Goal: Task Accomplishment & Management: Complete application form

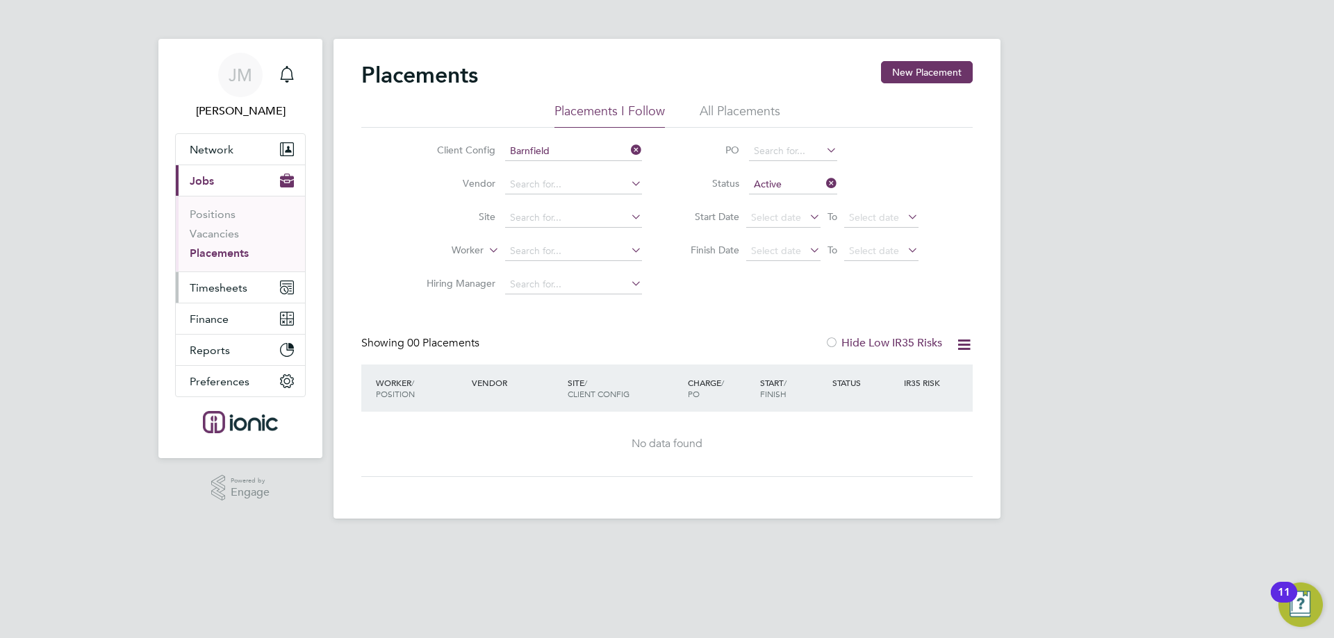
click at [236, 283] on span "Timesheets" at bounding box center [219, 287] width 58 height 13
click at [236, 286] on span "Timesheets" at bounding box center [219, 287] width 58 height 13
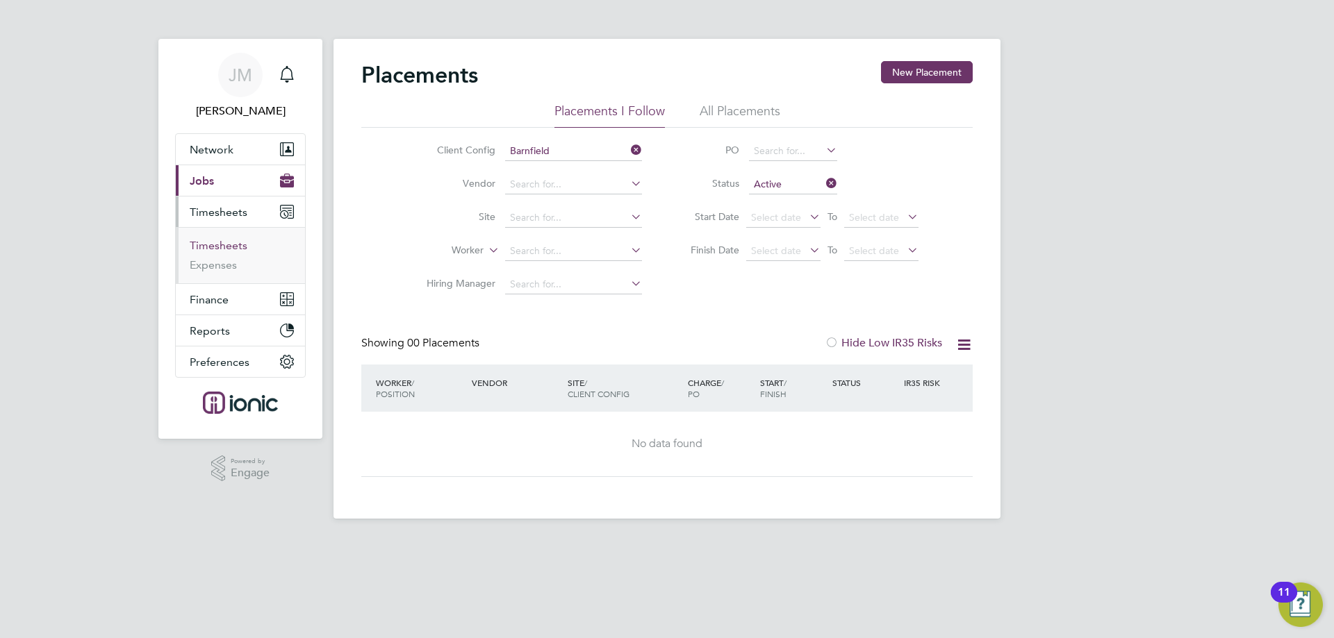
click at [229, 245] on link "Timesheets" at bounding box center [219, 245] width 58 height 13
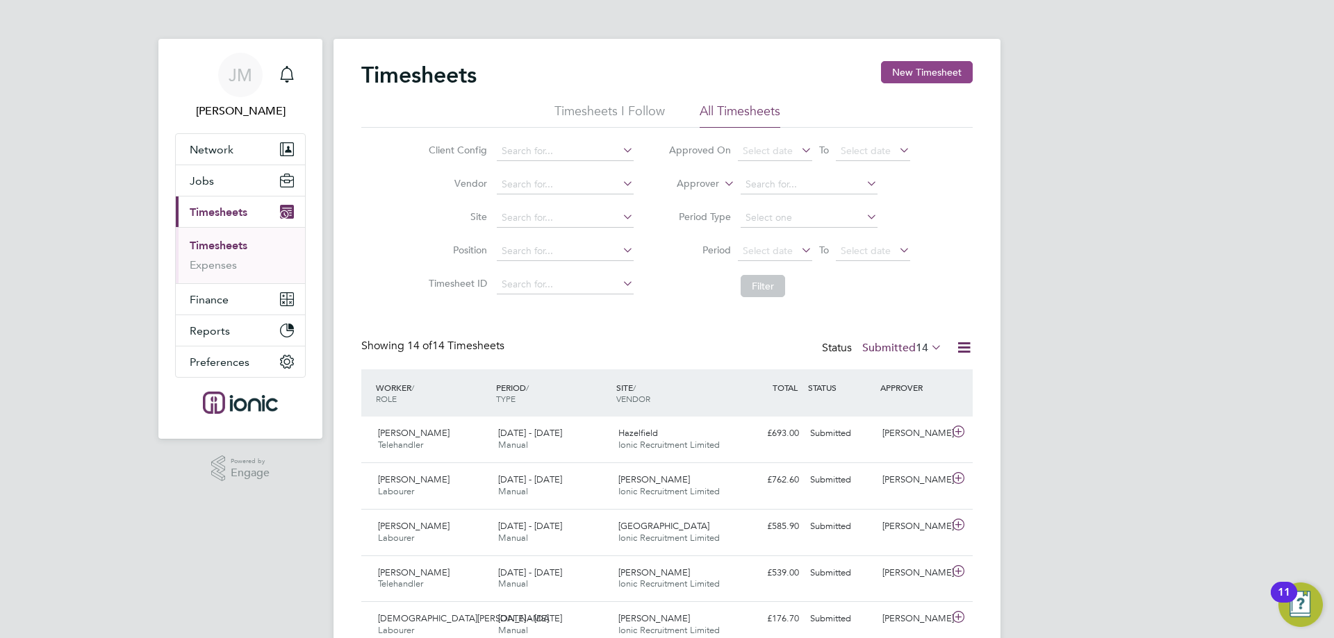
click at [910, 73] on button "New Timesheet" at bounding box center [927, 72] width 92 height 22
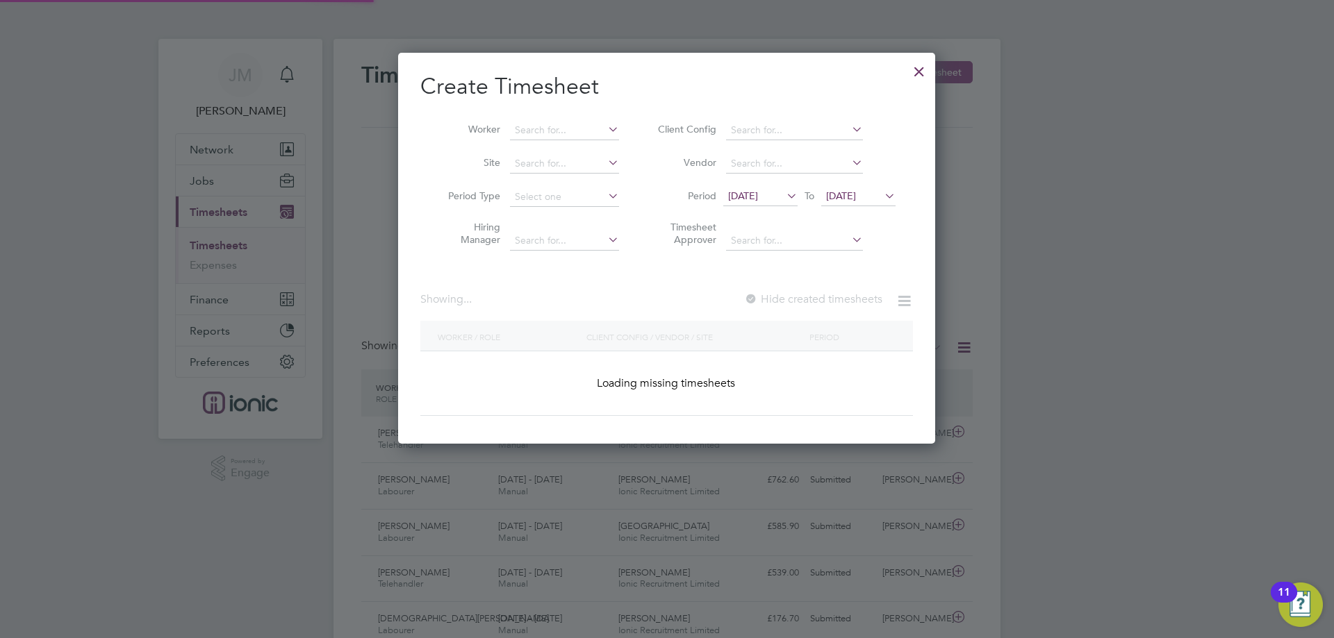
scroll to position [470, 538]
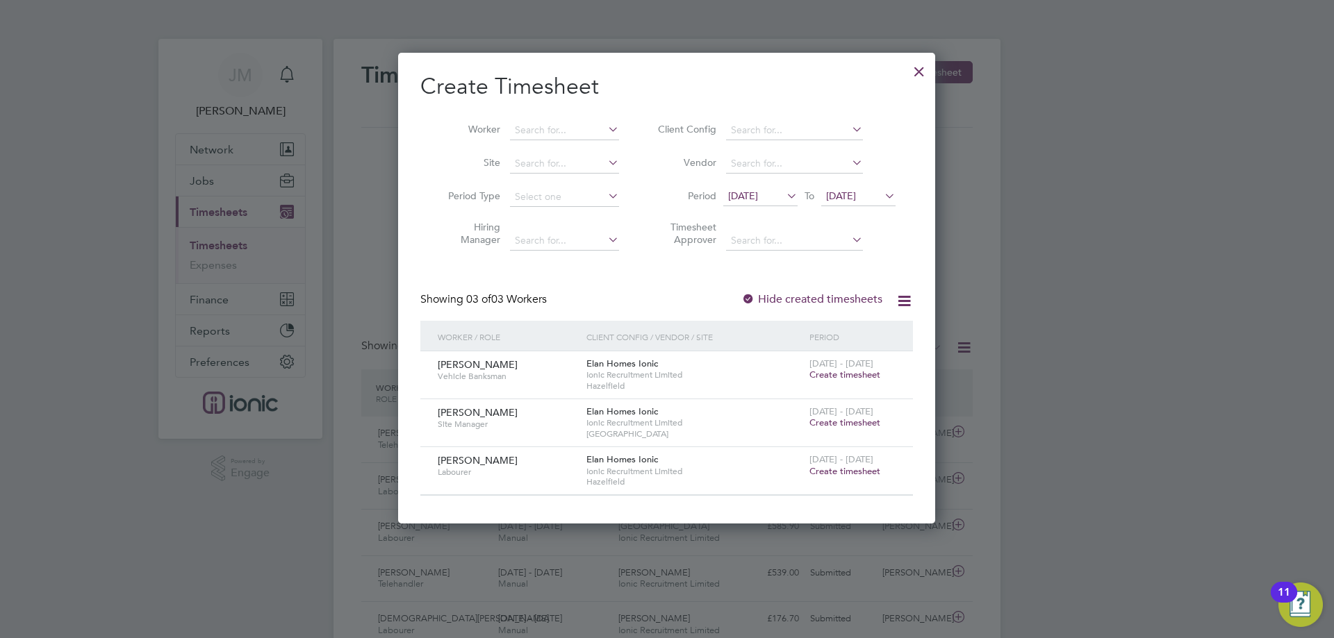
click at [784, 193] on icon at bounding box center [784, 195] width 0 height 19
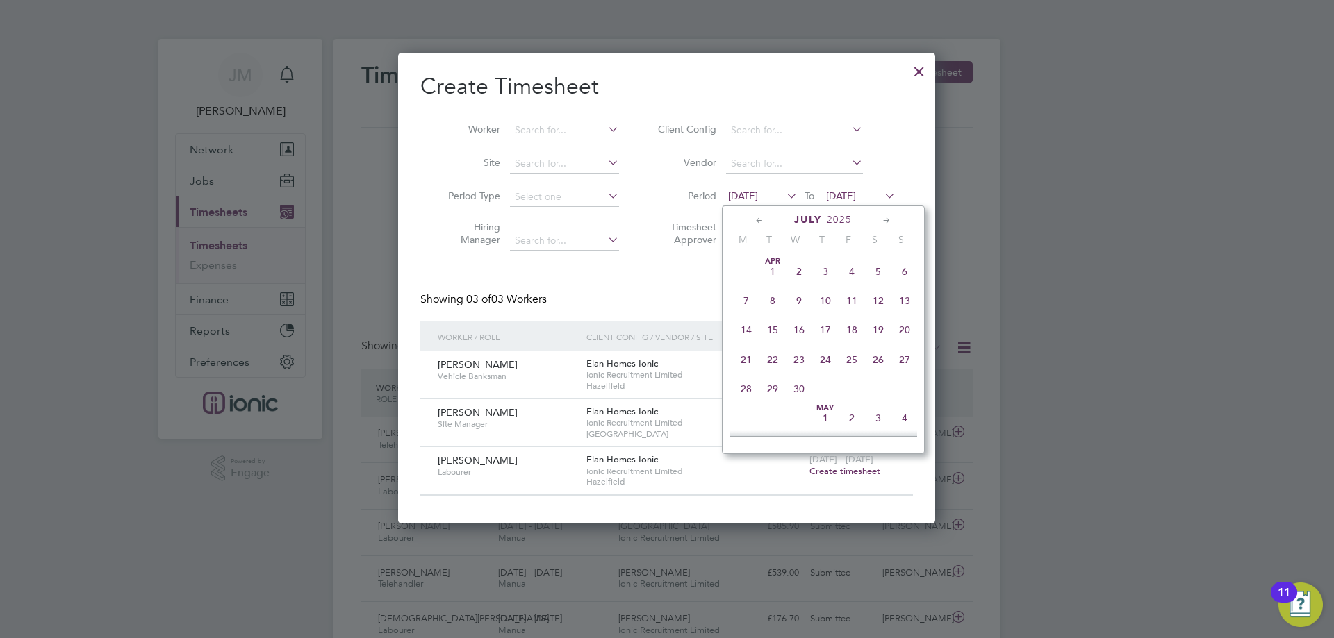
scroll to position [541, 0]
click at [747, 383] on span "4" at bounding box center [746, 375] width 26 height 26
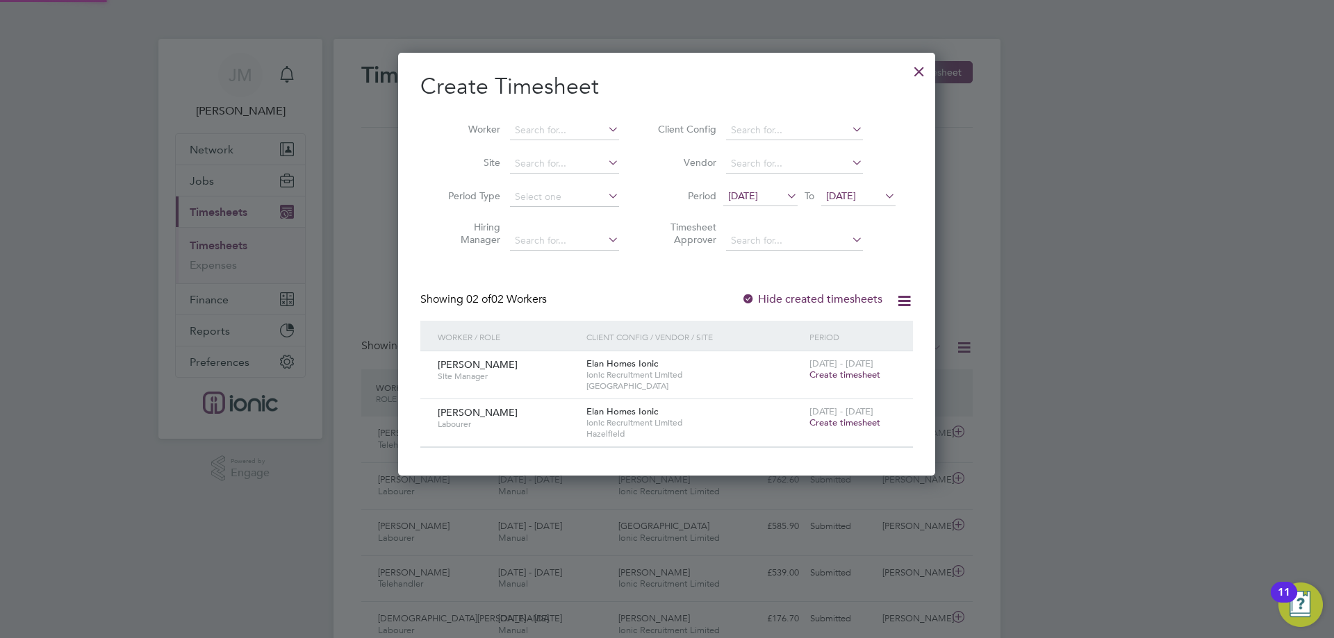
scroll to position [422, 538]
click at [856, 201] on span "[DATE]" at bounding box center [841, 196] width 30 height 13
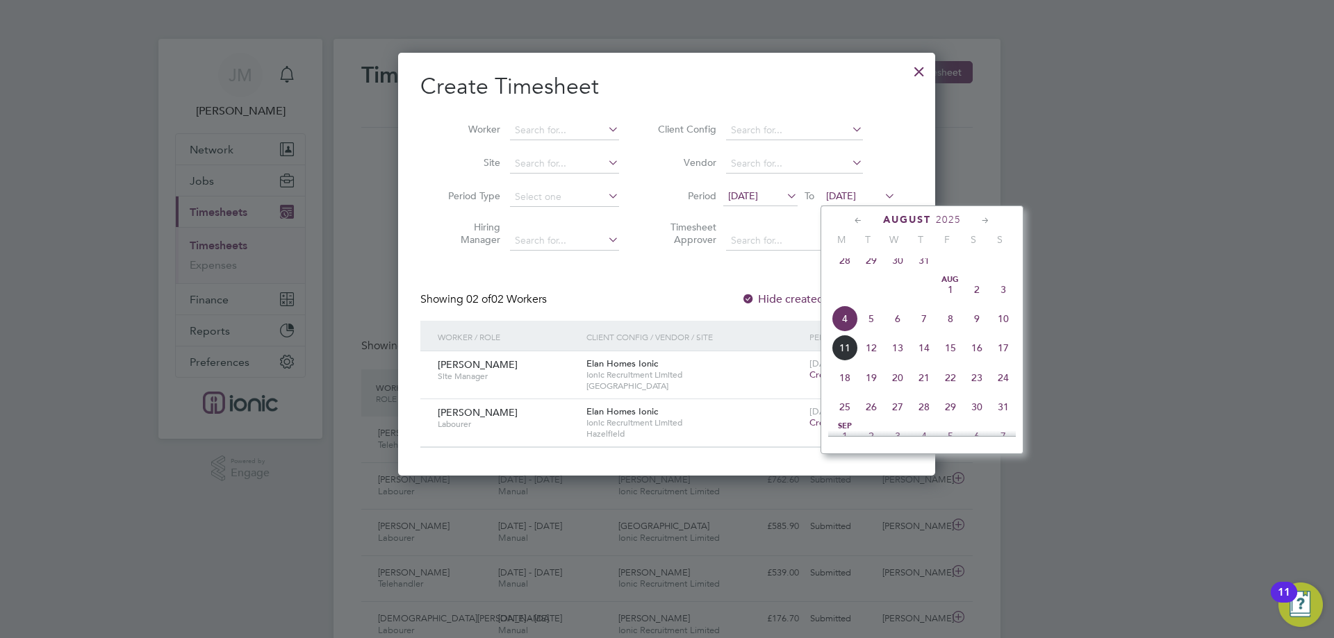
click at [1005, 327] on span "10" at bounding box center [1003, 319] width 26 height 26
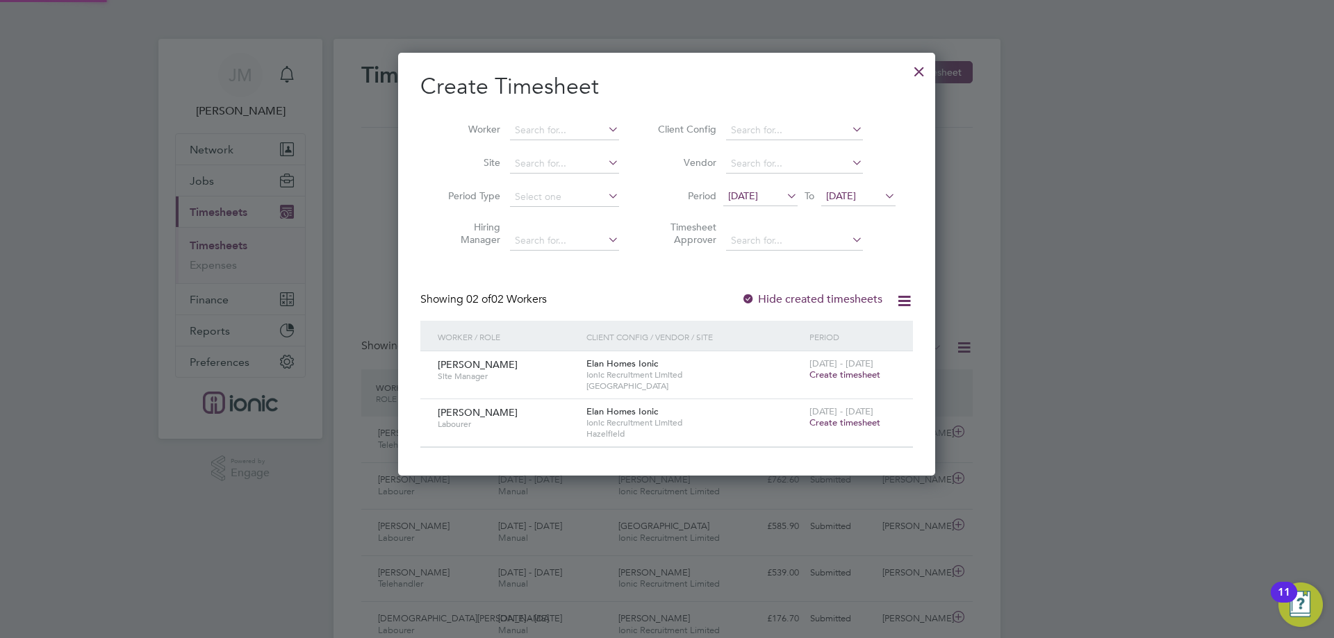
scroll to position [422, 538]
click at [866, 374] on span "Create timesheet" at bounding box center [844, 375] width 71 height 12
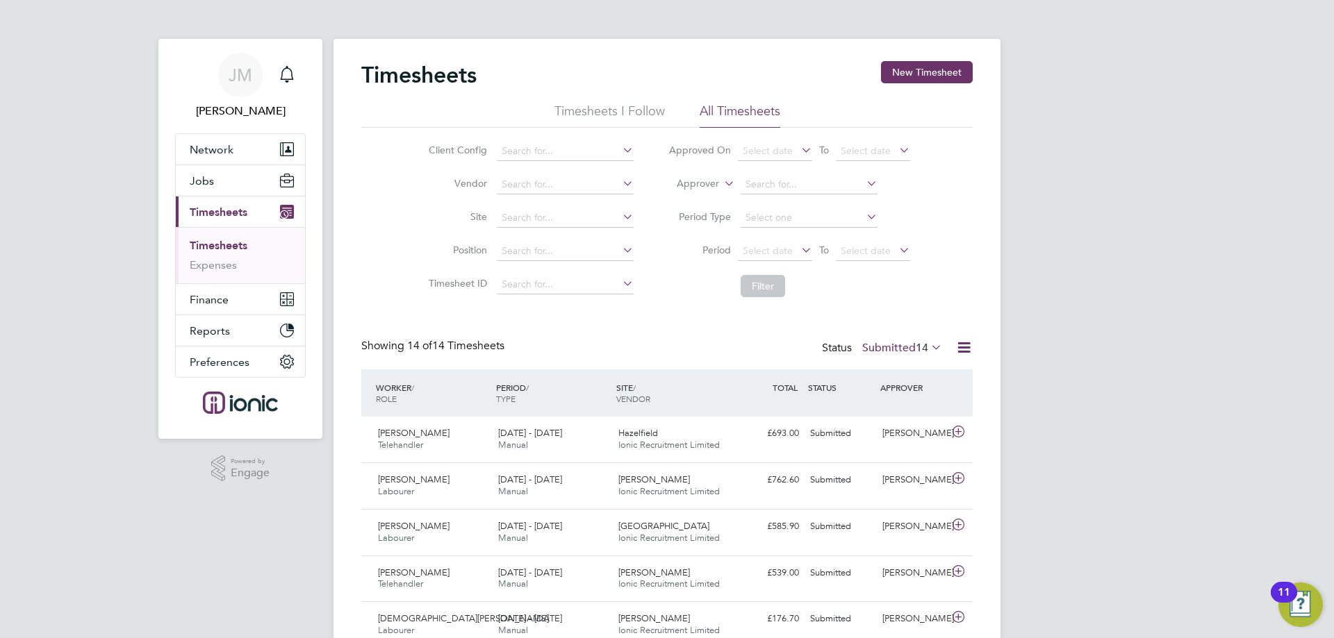
scroll to position [35, 121]
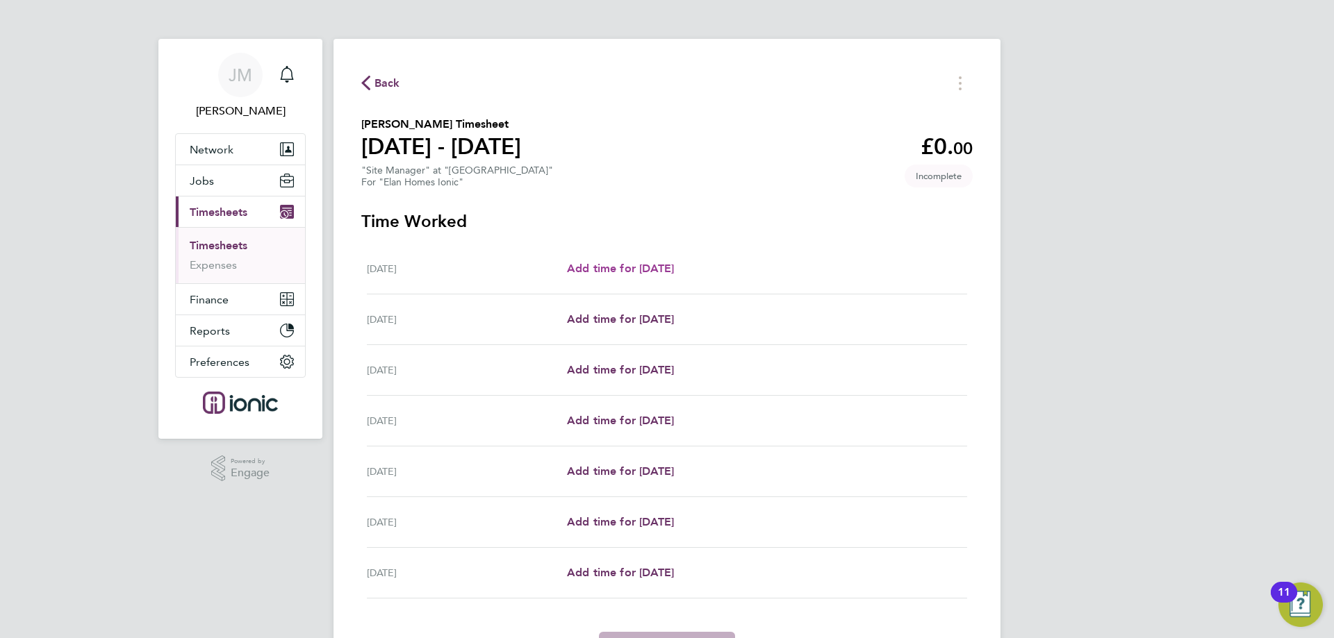
click at [654, 268] on span "Add time for [DATE]" at bounding box center [620, 268] width 107 height 13
select select "30"
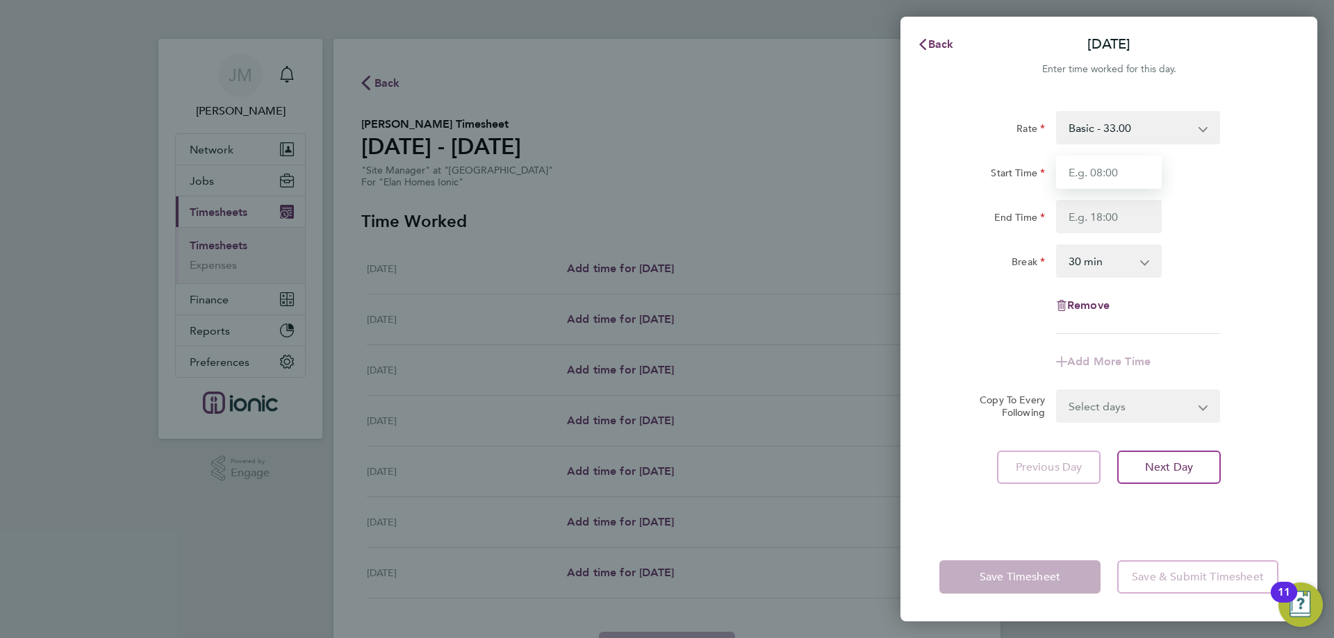
click at [1094, 169] on input "Start Time" at bounding box center [1109, 172] width 106 height 33
type input "07:30"
click at [1107, 210] on input "End Time" at bounding box center [1109, 216] width 106 height 33
type input "16:00"
click at [1251, 440] on div "Rate Basic - 33.00 Start Time 07:30 End Time 16:00 Break 0 min 15 min 30 min 45…" at bounding box center [1108, 313] width 417 height 438
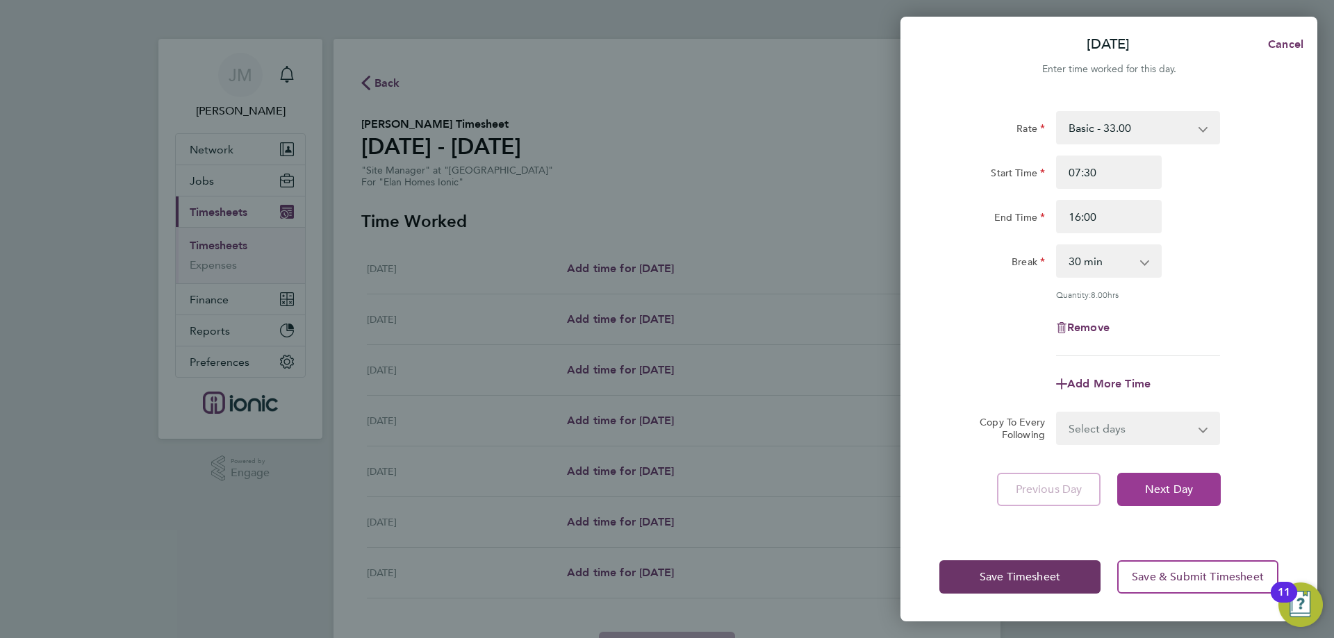
click at [1177, 488] on span "Next Day" at bounding box center [1169, 490] width 48 height 14
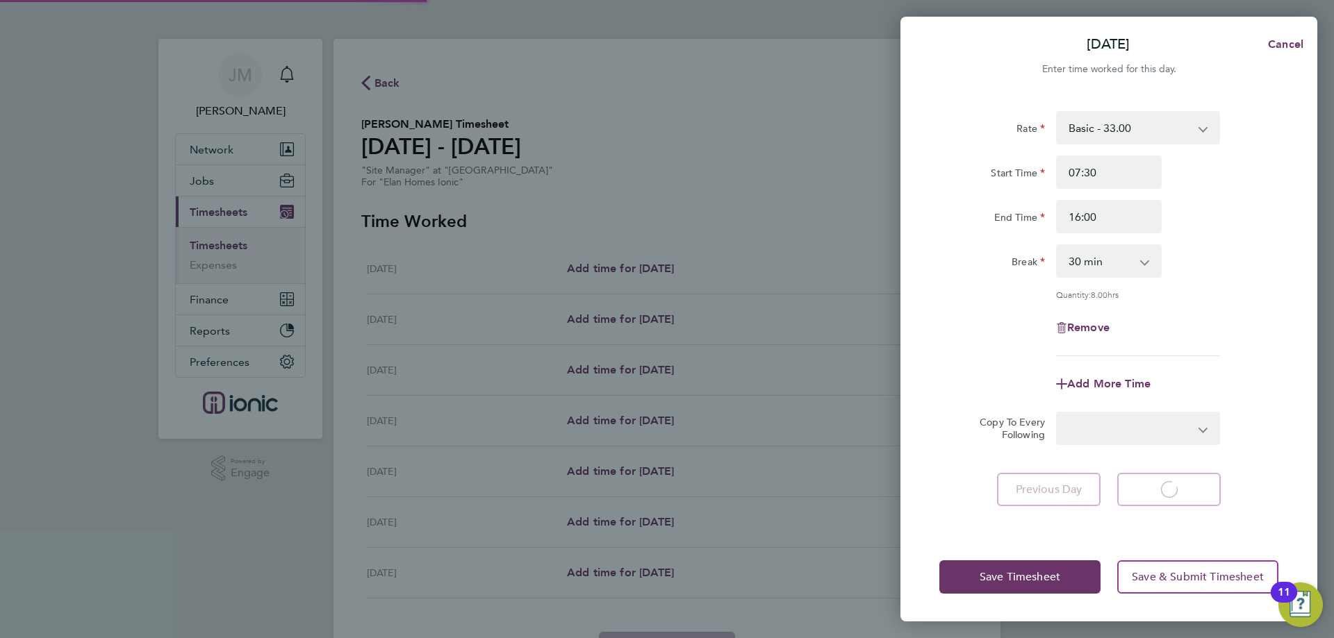
select select "30"
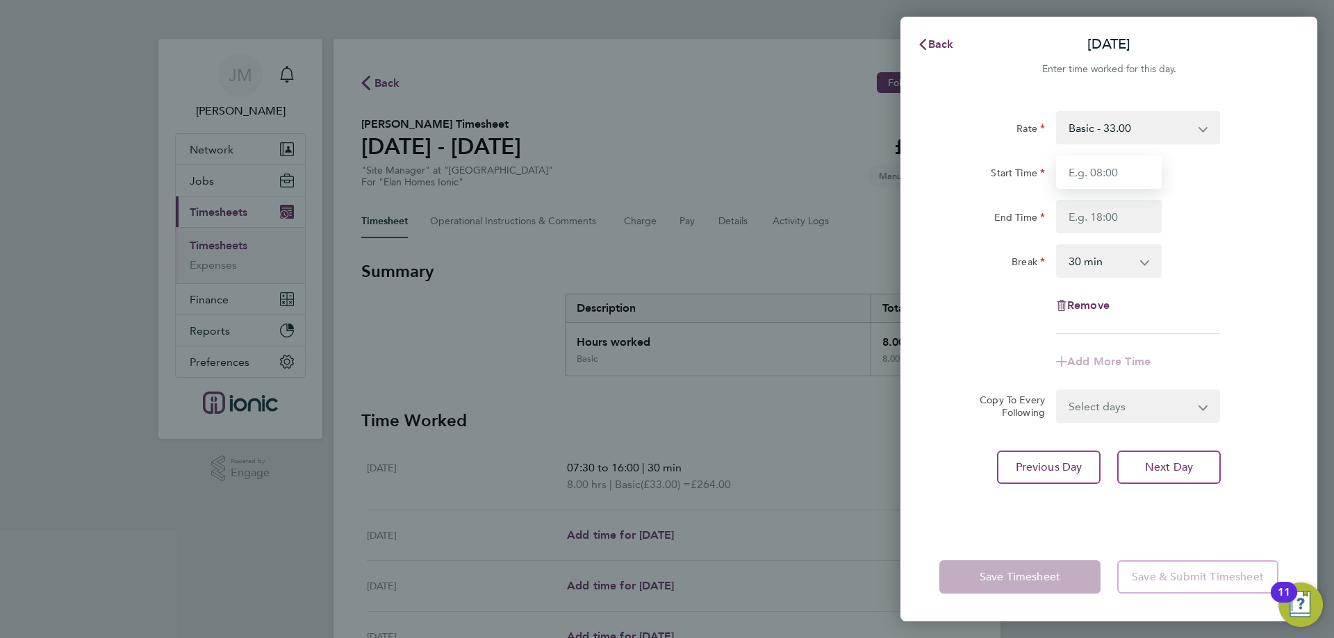
click at [1102, 173] on input "Start Time" at bounding box center [1109, 172] width 106 height 33
type input "07:30"
click at [1107, 220] on input "End Time" at bounding box center [1109, 216] width 106 height 33
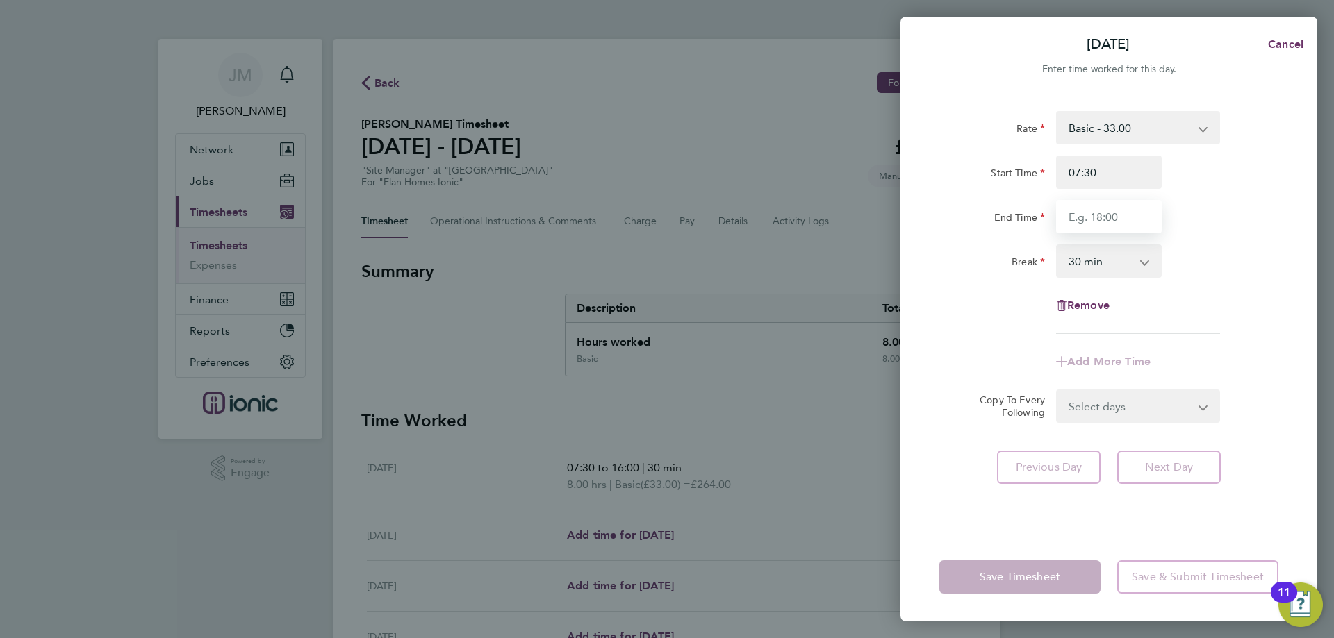
type input "16:00"
drag, startPoint x: 1281, startPoint y: 484, endPoint x: 1244, endPoint y: 479, distance: 37.1
click at [1280, 484] on div "Rate Basic - 33.00 Start Time 07:30 End Time 16:00 Break 0 min 15 min 30 min 45…" at bounding box center [1108, 313] width 417 height 438
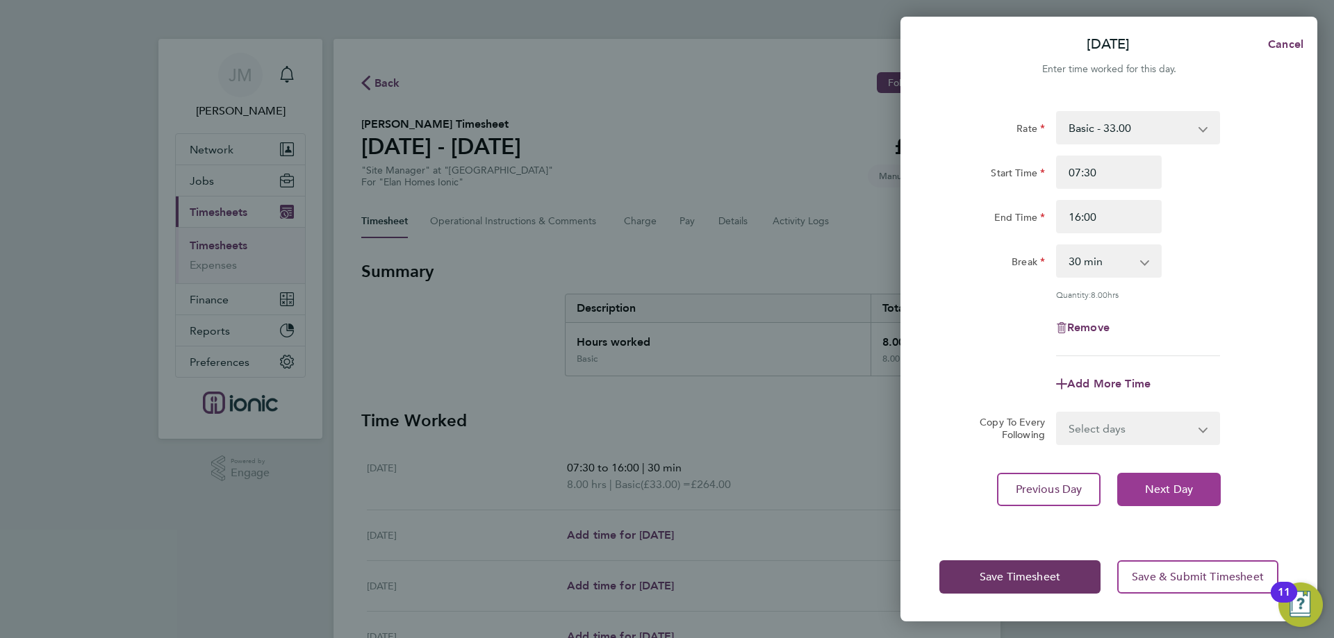
click at [1199, 490] on button "Next Day" at bounding box center [1169, 489] width 104 height 33
select select "30"
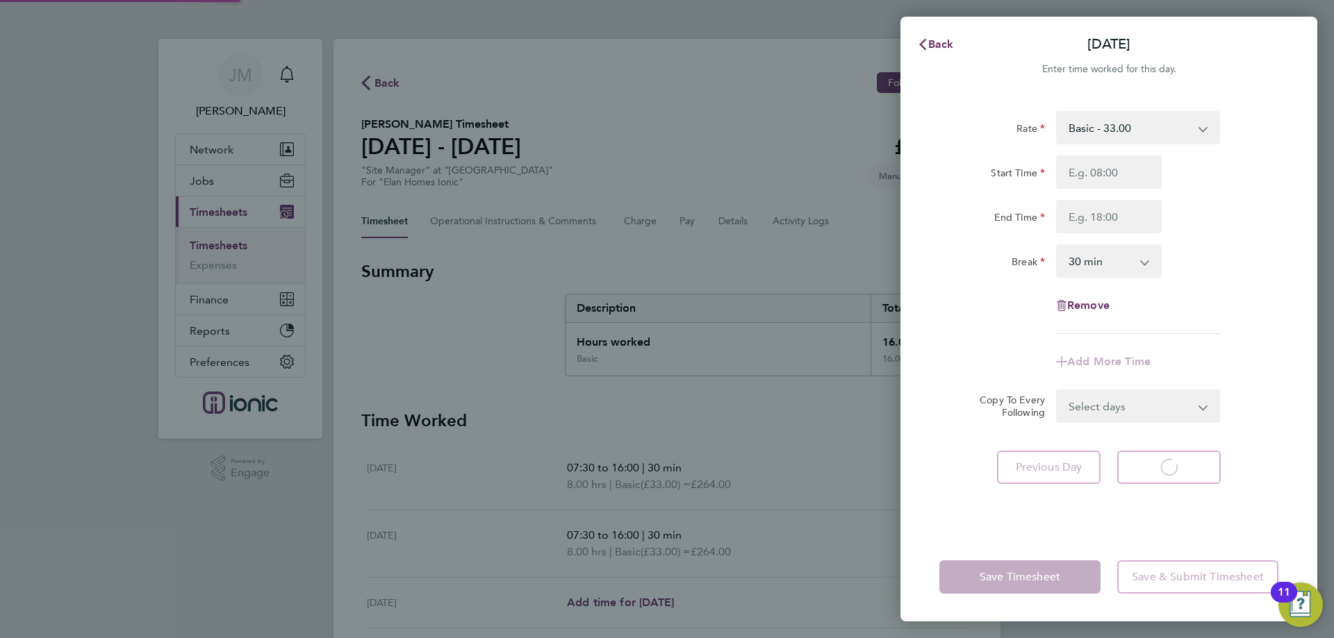
select select "30"
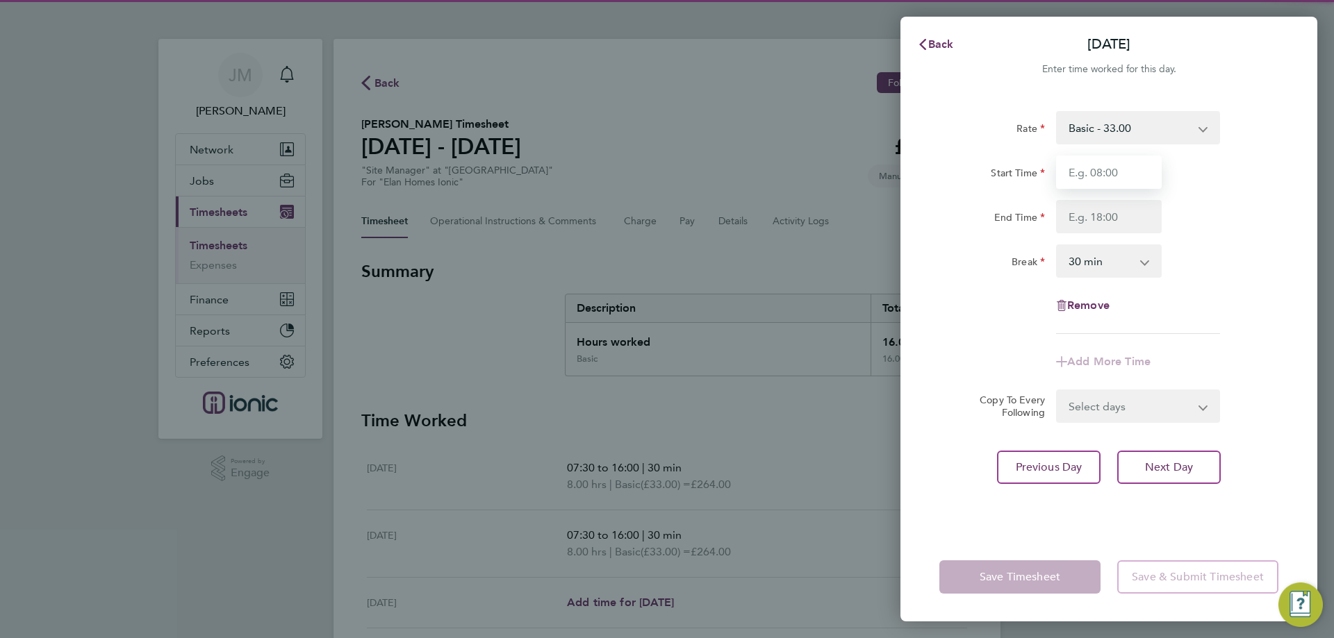
click at [1110, 172] on input "Start Time" at bounding box center [1109, 172] width 106 height 33
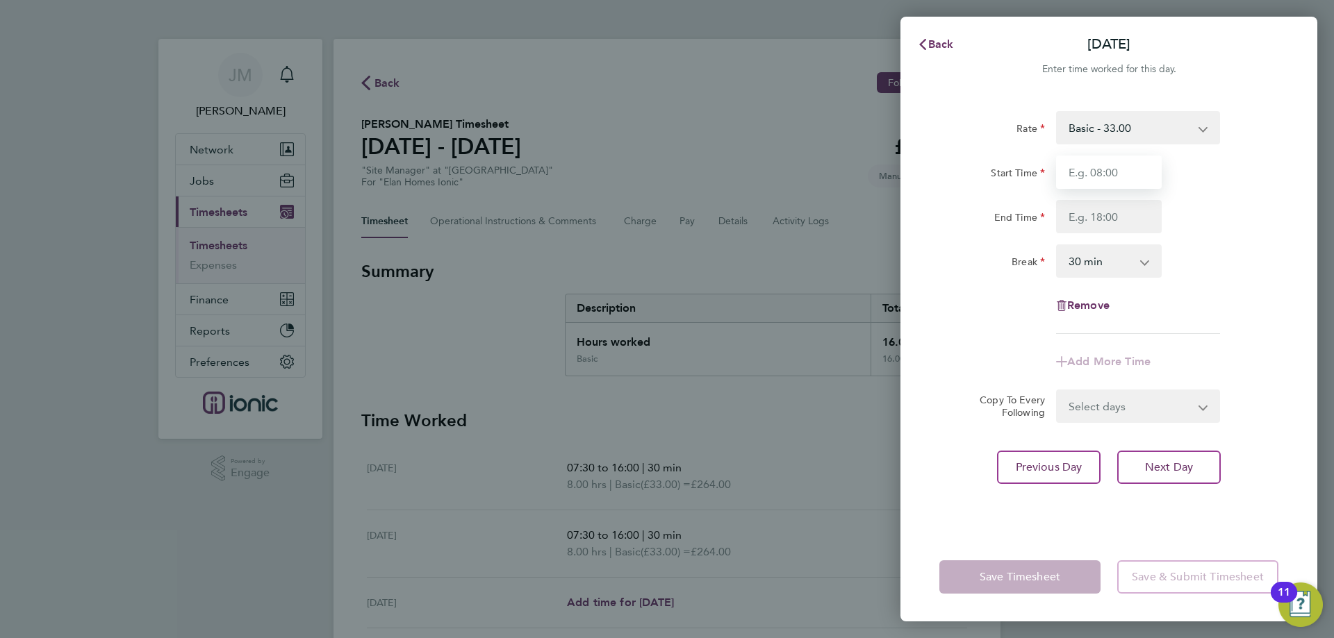
type input "07:30"
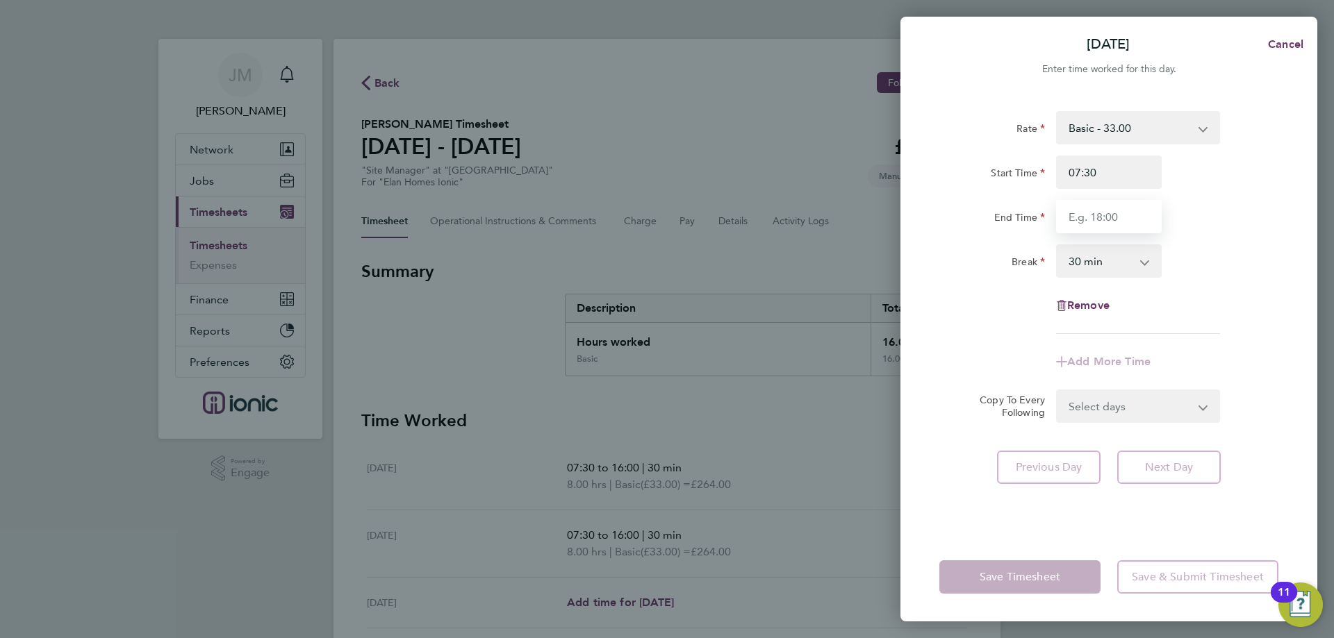
click at [1112, 216] on input "End Time" at bounding box center [1109, 216] width 106 height 33
click at [1107, 219] on input "16:30" at bounding box center [1109, 216] width 106 height 33
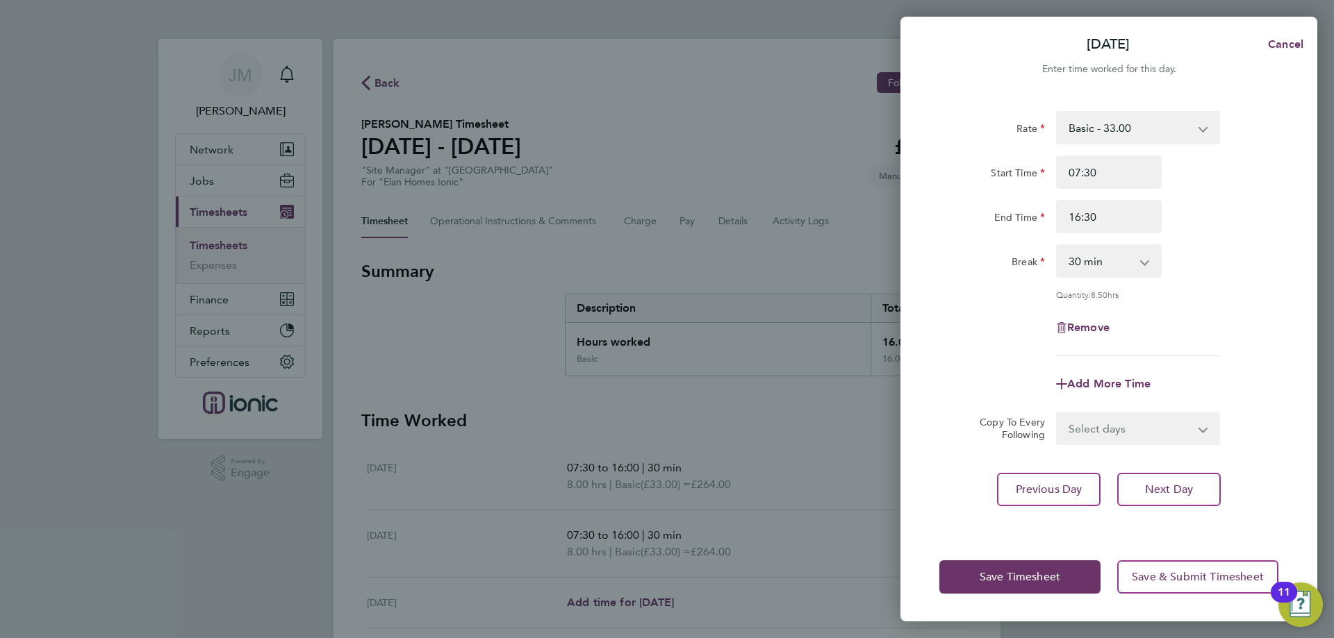
click at [1208, 227] on div "End Time 16:30" at bounding box center [1109, 216] width 350 height 33
click at [1128, 224] on input "16:30" at bounding box center [1109, 216] width 106 height 33
type input "16:00"
click at [1212, 334] on div "Remove" at bounding box center [1109, 327] width 350 height 33
click at [1199, 481] on button "Next Day" at bounding box center [1169, 489] width 104 height 33
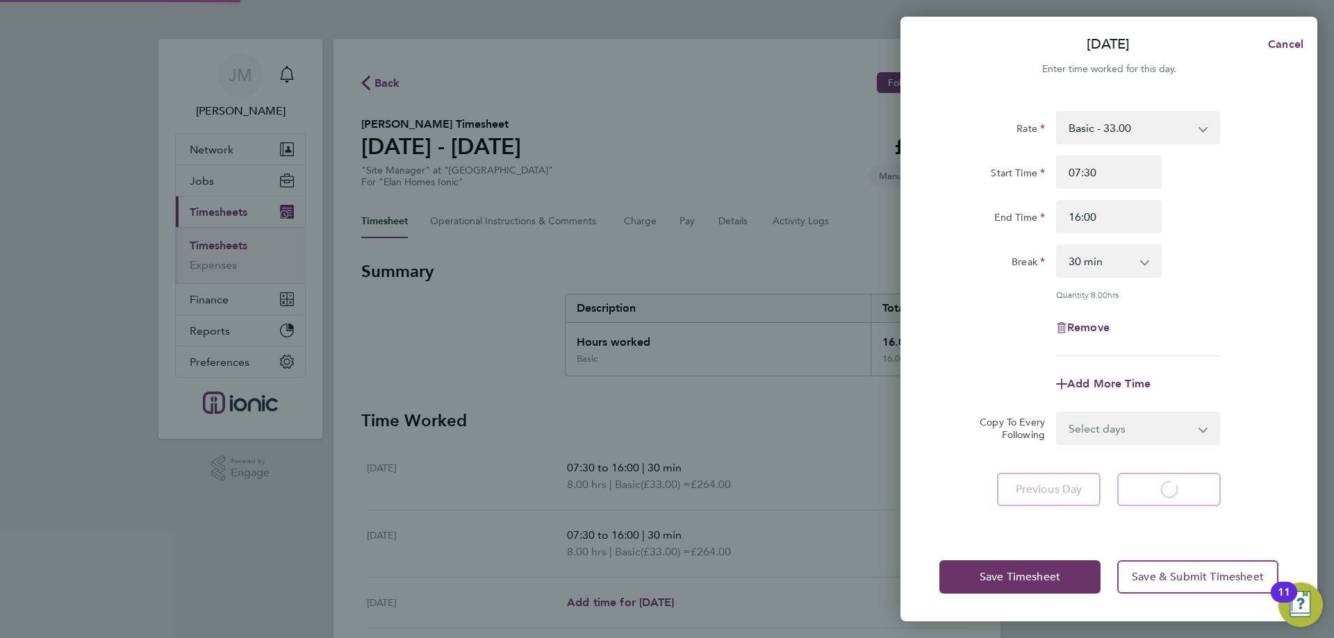
select select "30"
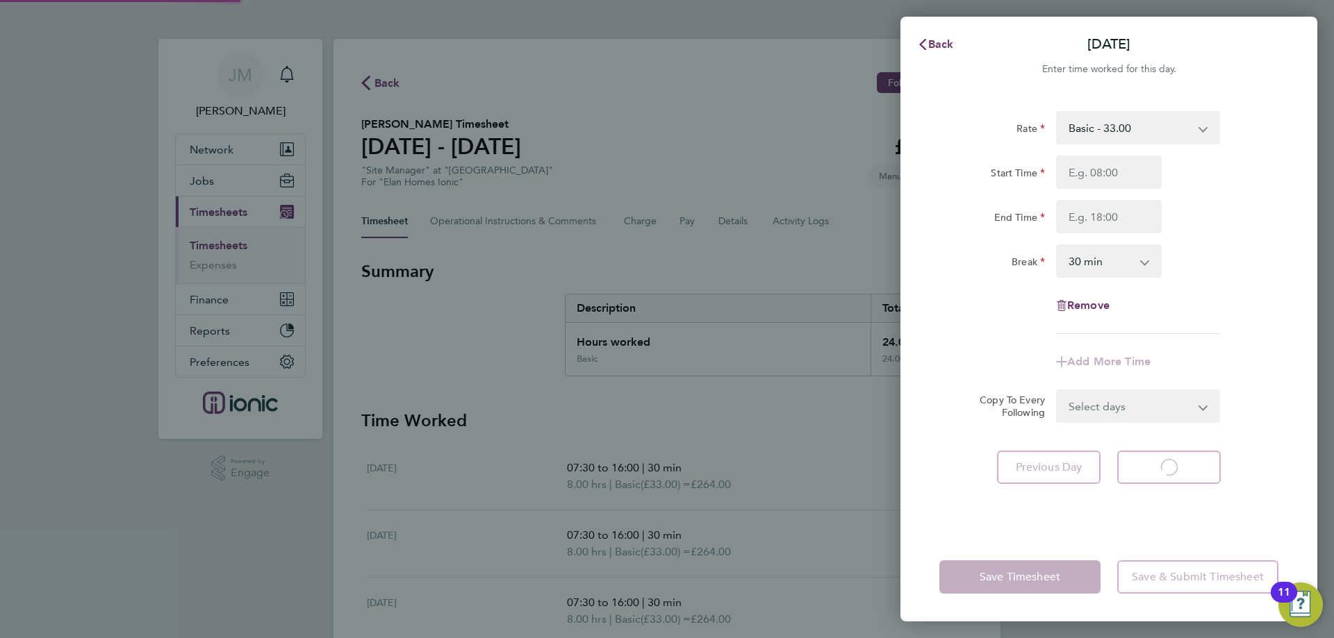
select select "30"
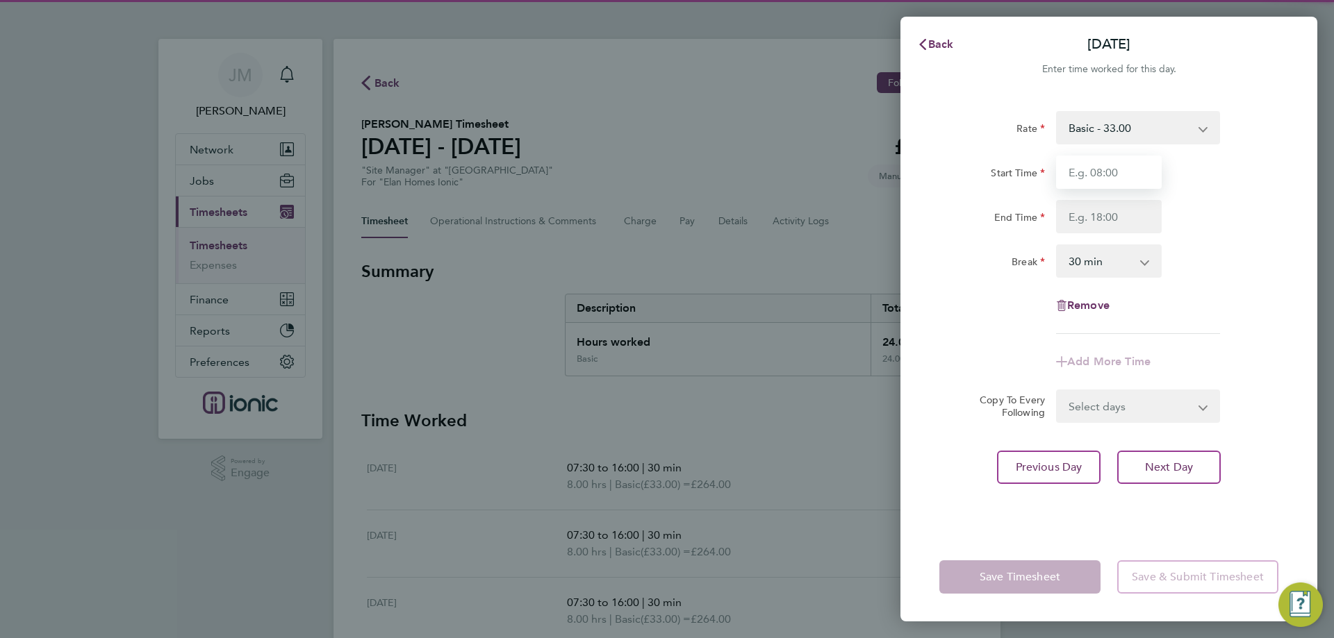
click at [1106, 173] on input "Start Time" at bounding box center [1109, 172] width 106 height 33
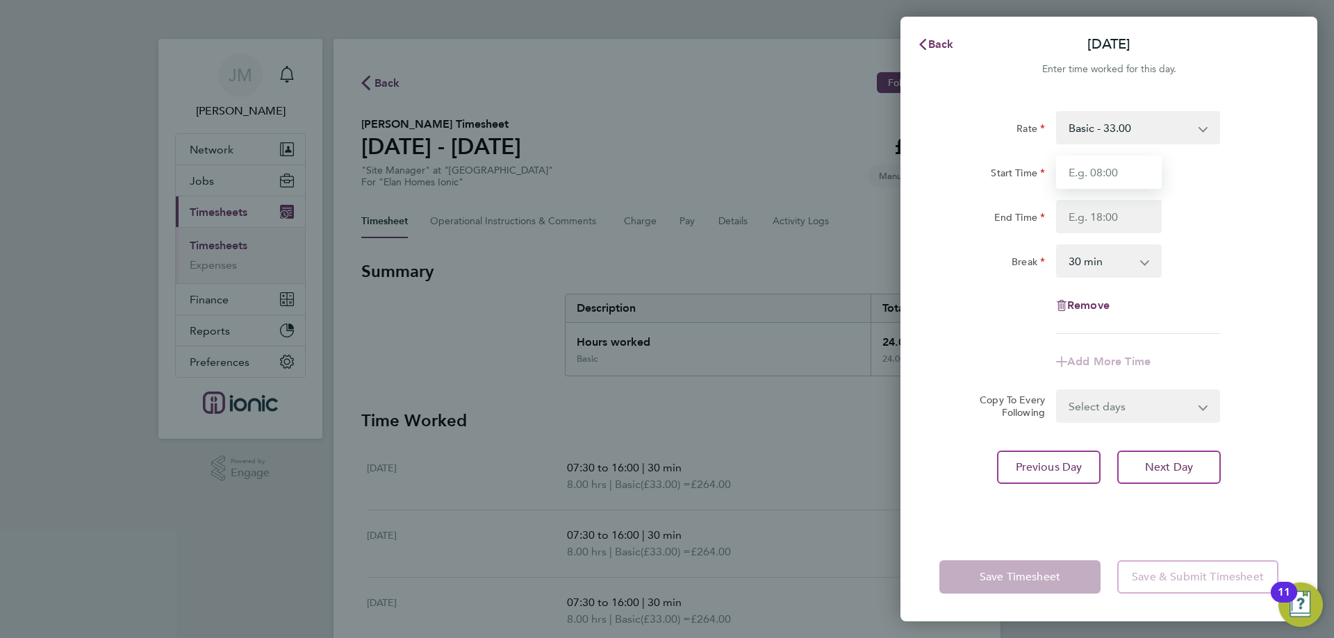
type input "07:30"
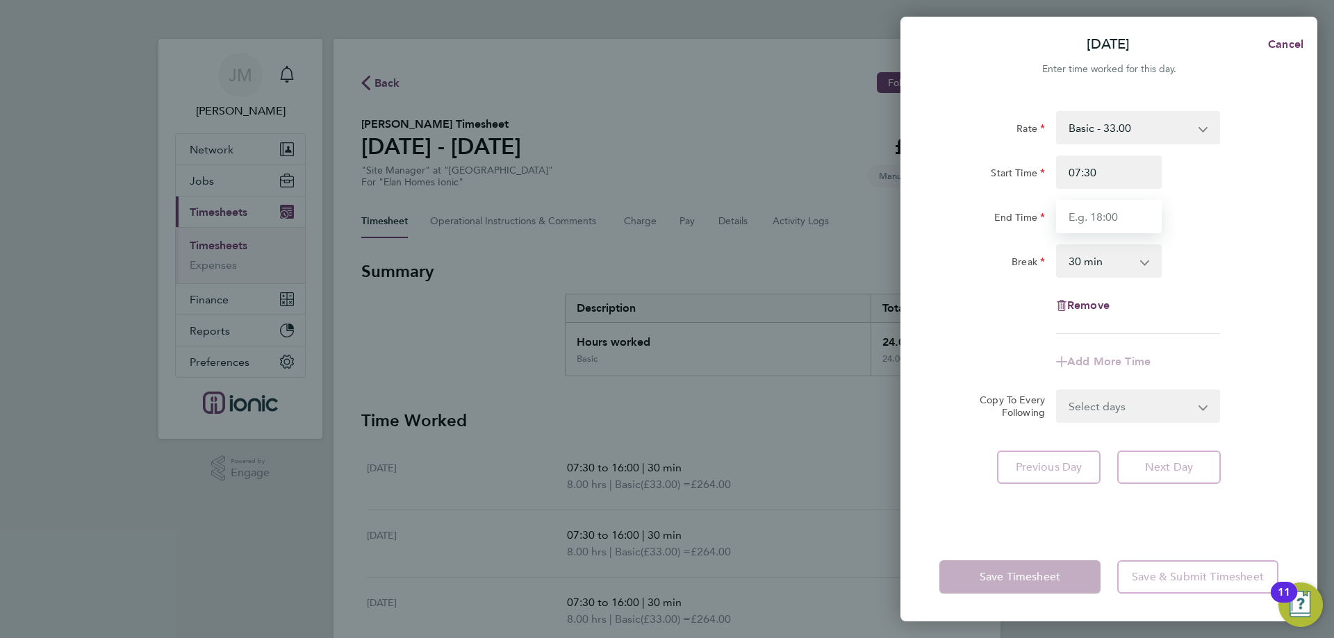
click at [1104, 211] on input "End Time" at bounding box center [1109, 216] width 106 height 33
type input "16:00"
click at [1240, 479] on div "Previous Day Next Day" at bounding box center [1108, 467] width 339 height 33
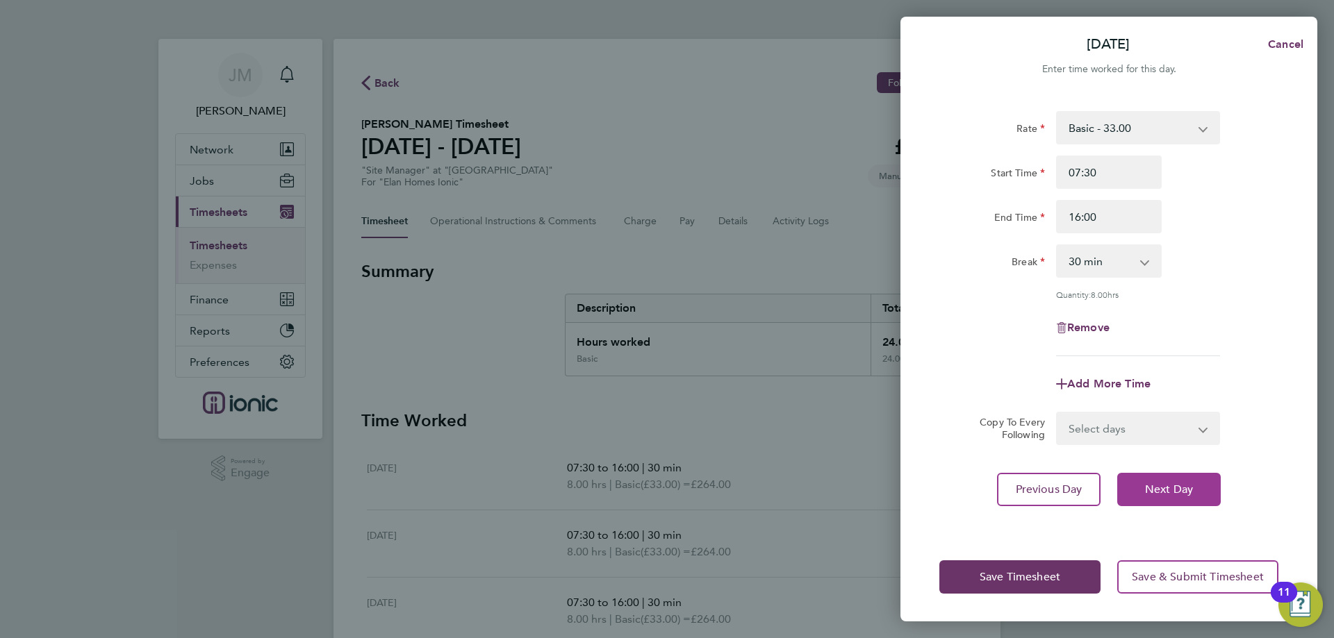
click at [1171, 495] on span "Next Day" at bounding box center [1169, 490] width 48 height 14
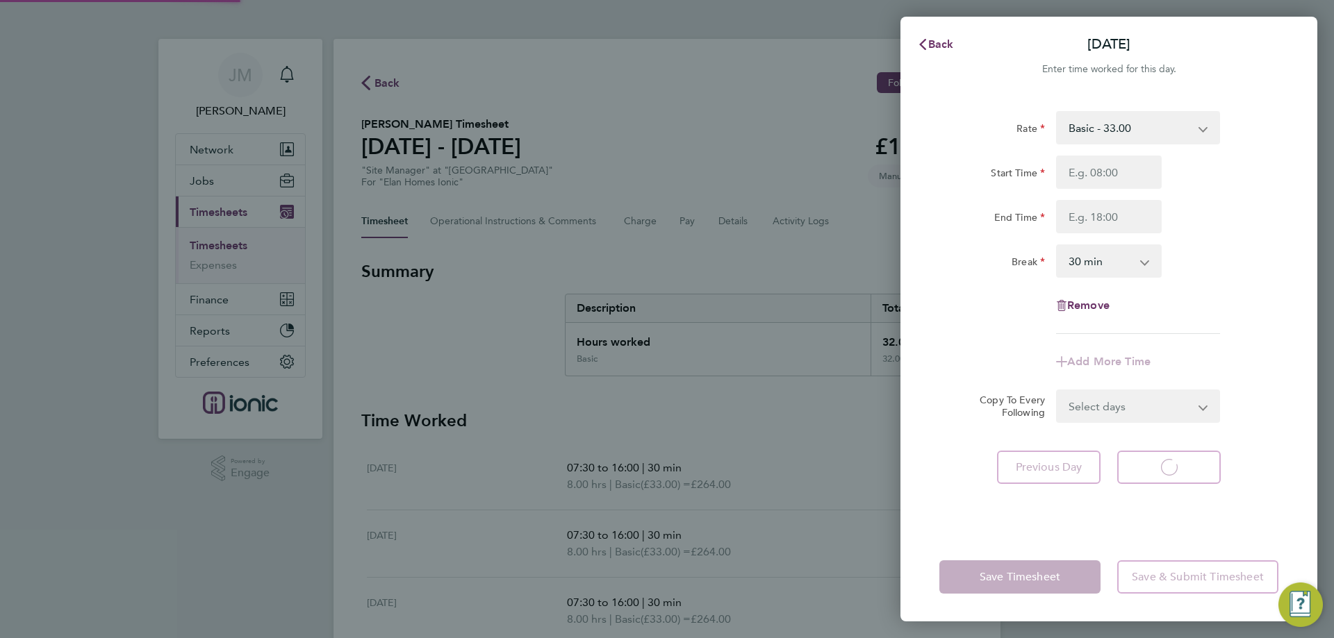
select select "30"
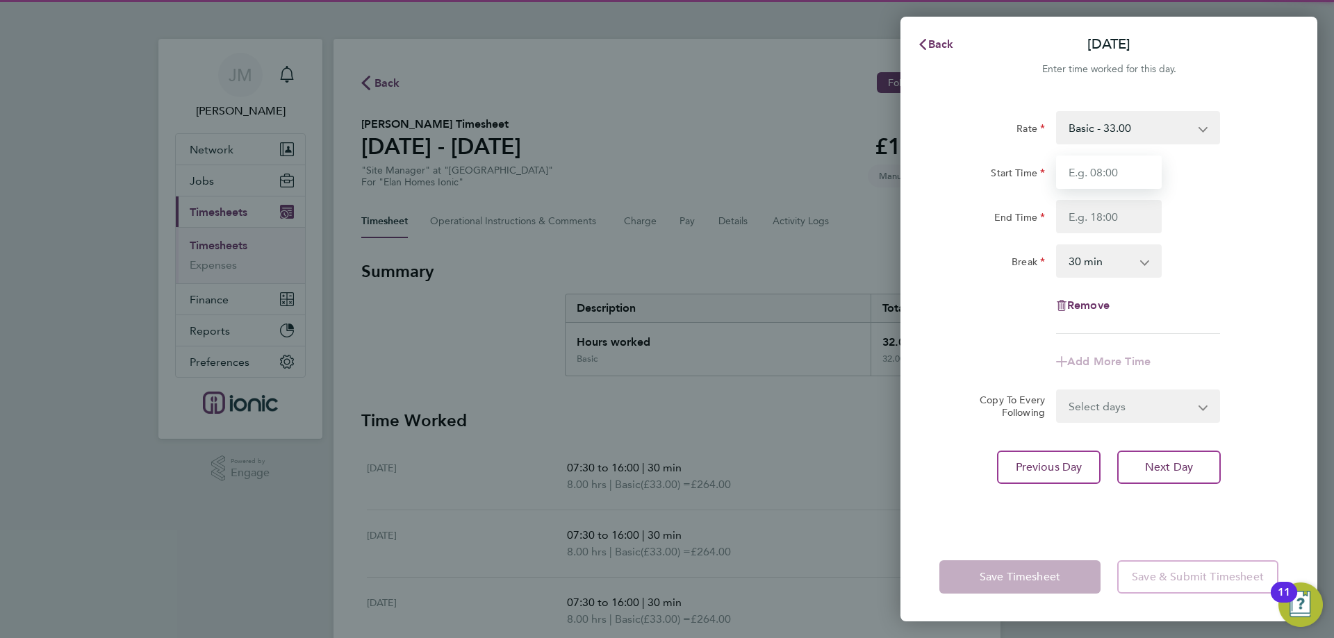
click at [1109, 177] on input "Start Time" at bounding box center [1109, 172] width 106 height 33
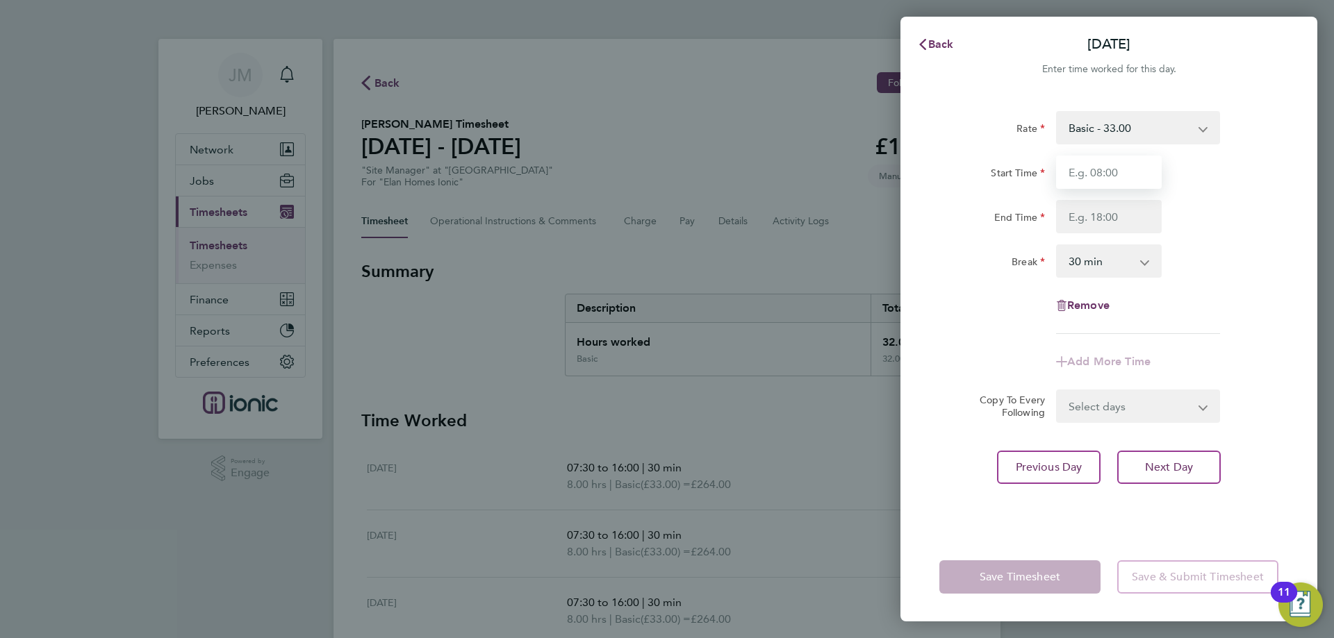
type input "07:30"
click at [1122, 215] on input "End Time" at bounding box center [1109, 216] width 106 height 33
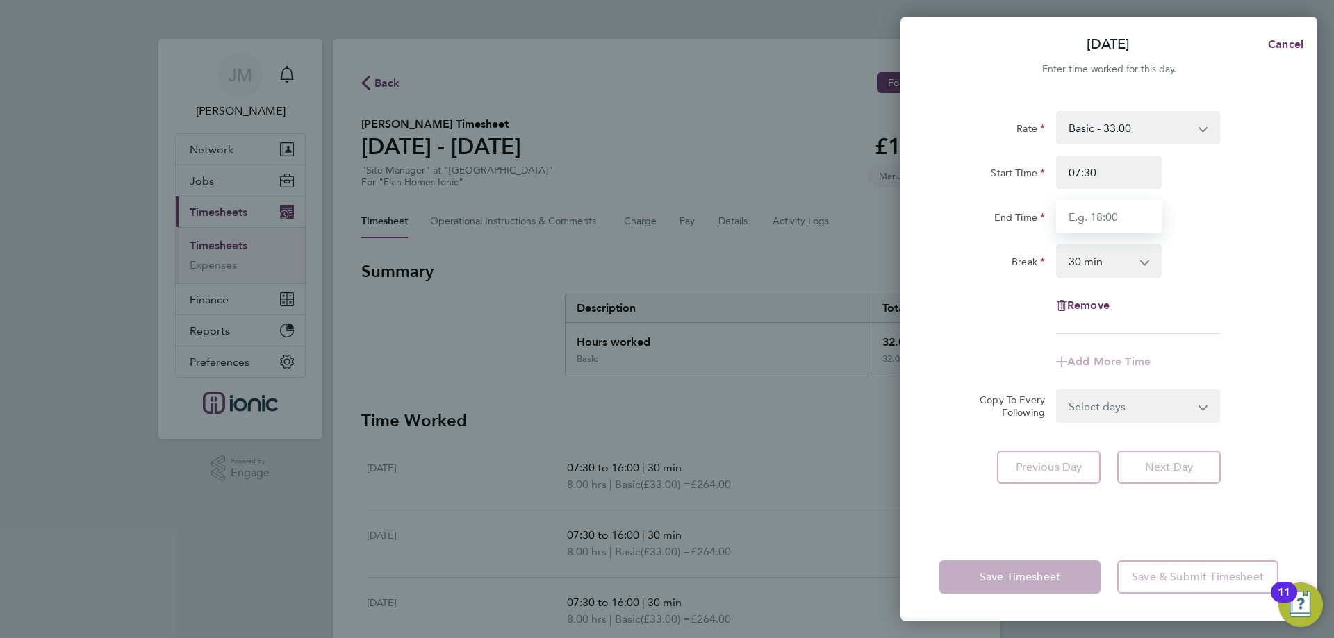
type input "16:00"
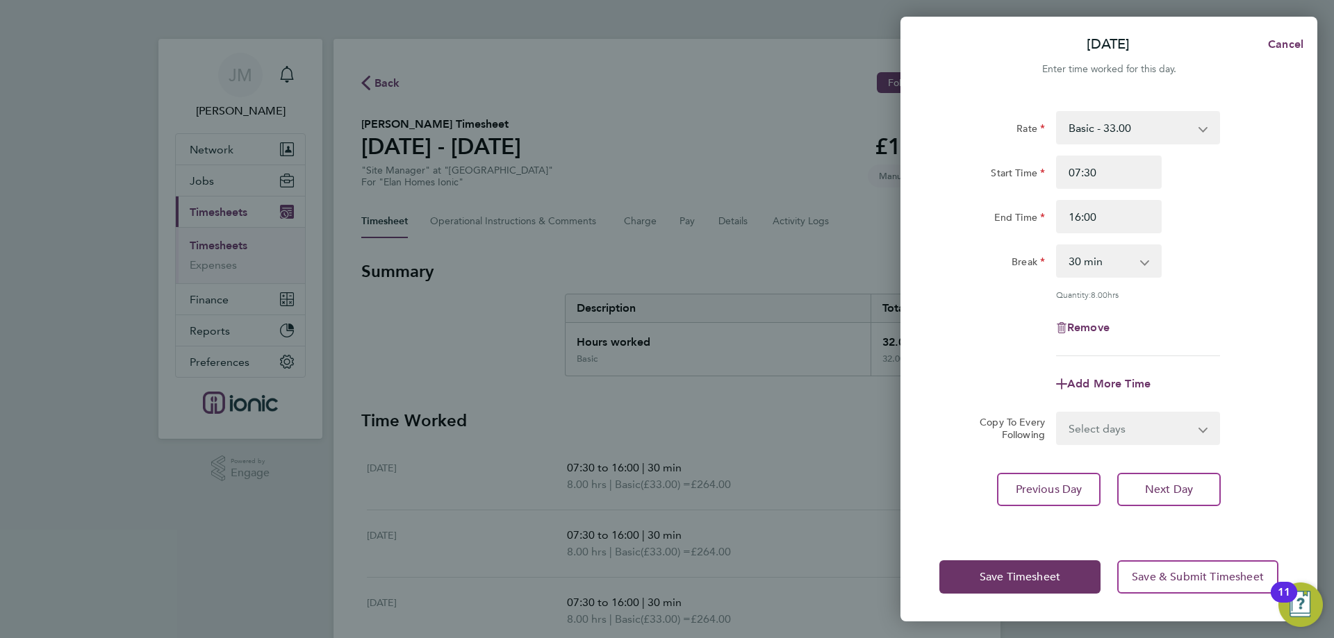
click at [1268, 407] on form "Rate Basic - 33.00 Start Time 07:30 End Time 16:00 Break 0 min 15 min 30 min 45…" at bounding box center [1108, 278] width 339 height 334
click at [1058, 581] on span "Save Timesheet" at bounding box center [1020, 577] width 81 height 14
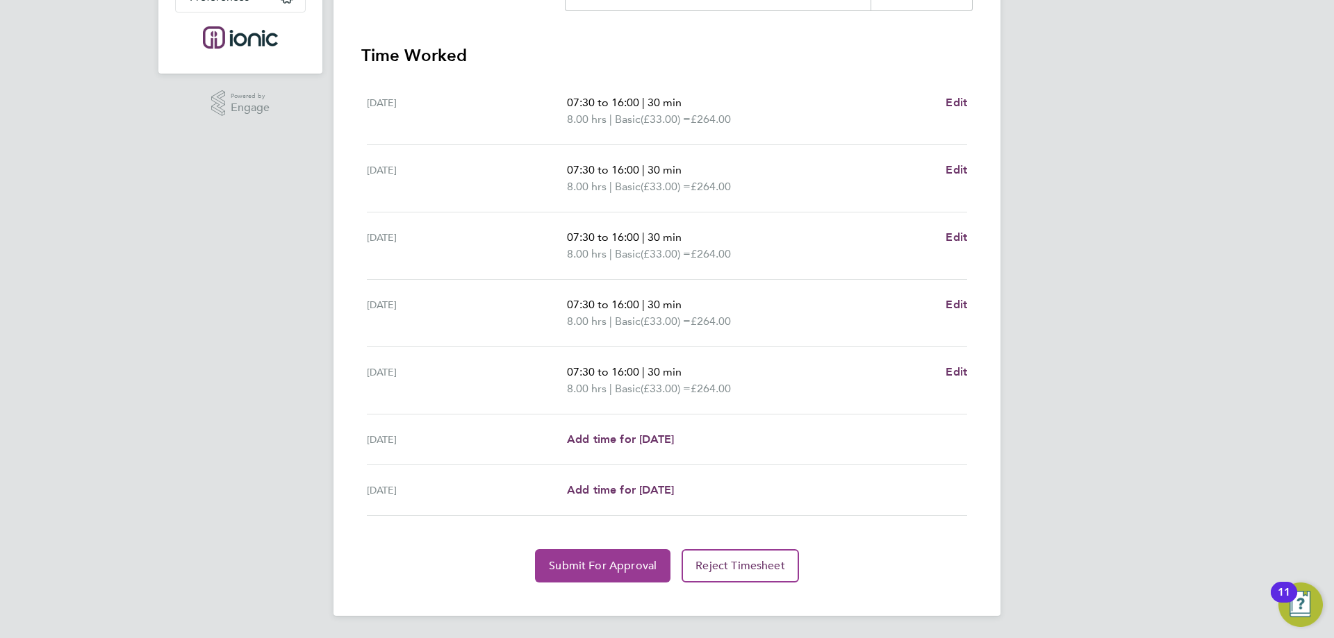
click at [615, 561] on span "Submit For Approval" at bounding box center [603, 566] width 108 height 14
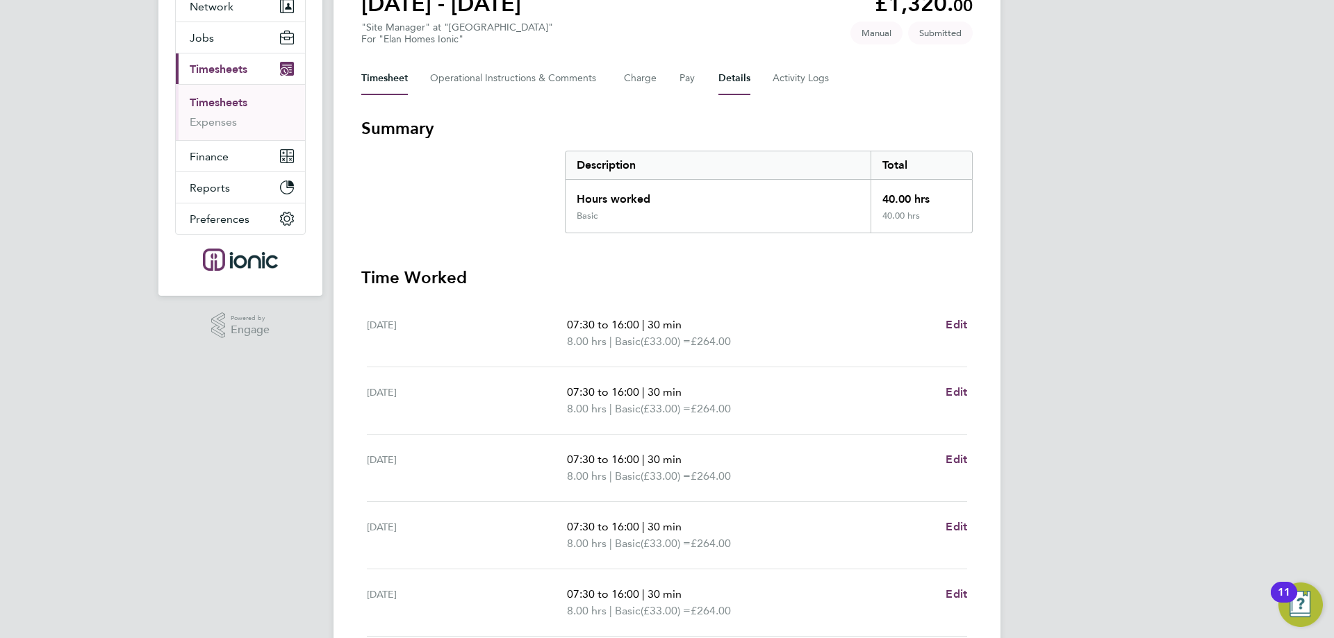
click at [730, 76] on button "Details" at bounding box center [734, 78] width 32 height 33
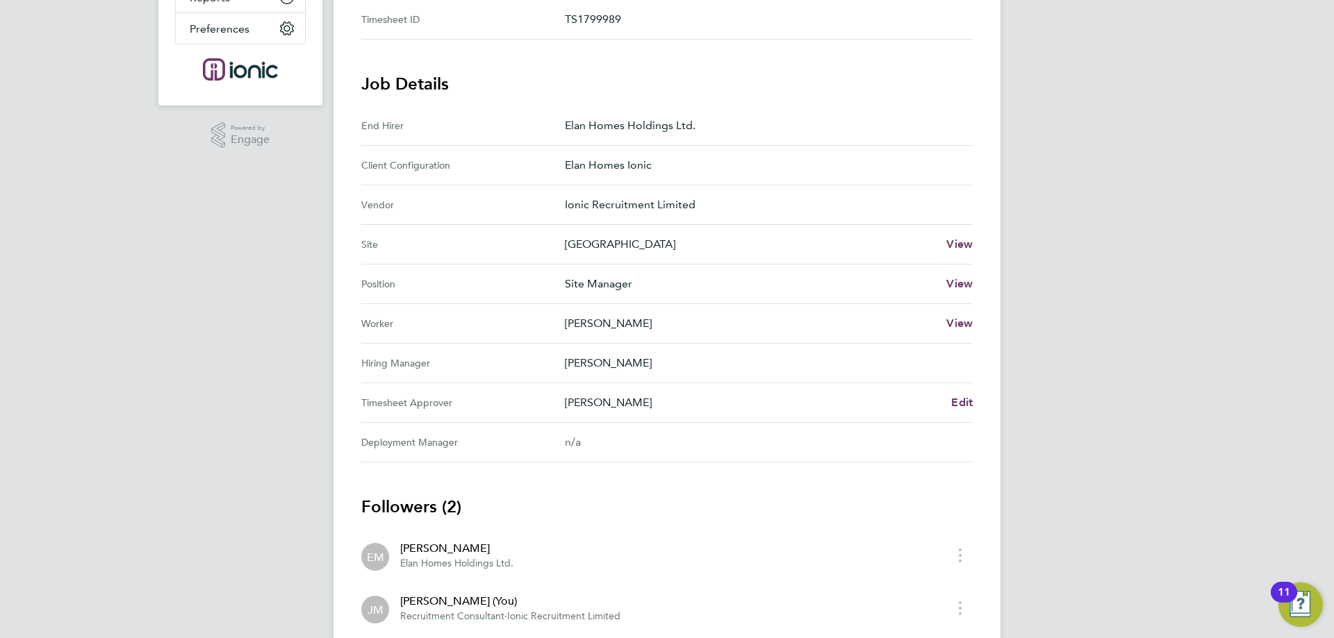
scroll to position [424, 0]
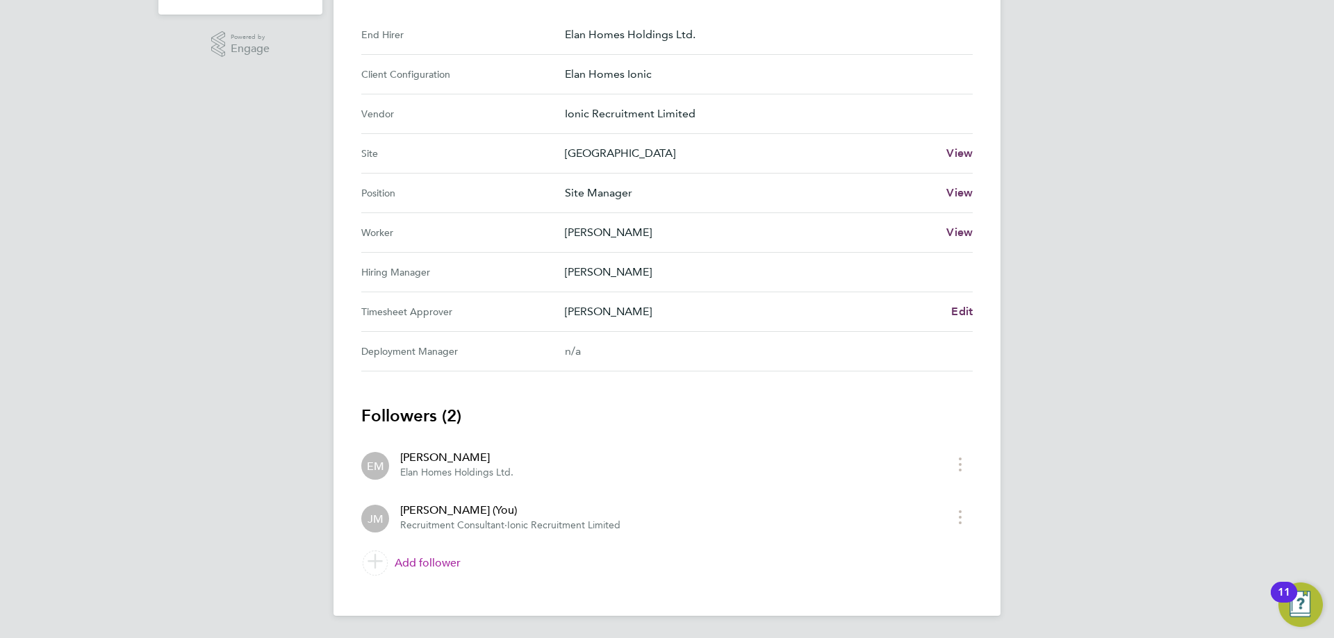
click at [407, 556] on link "Add follower" at bounding box center [666, 563] width 611 height 39
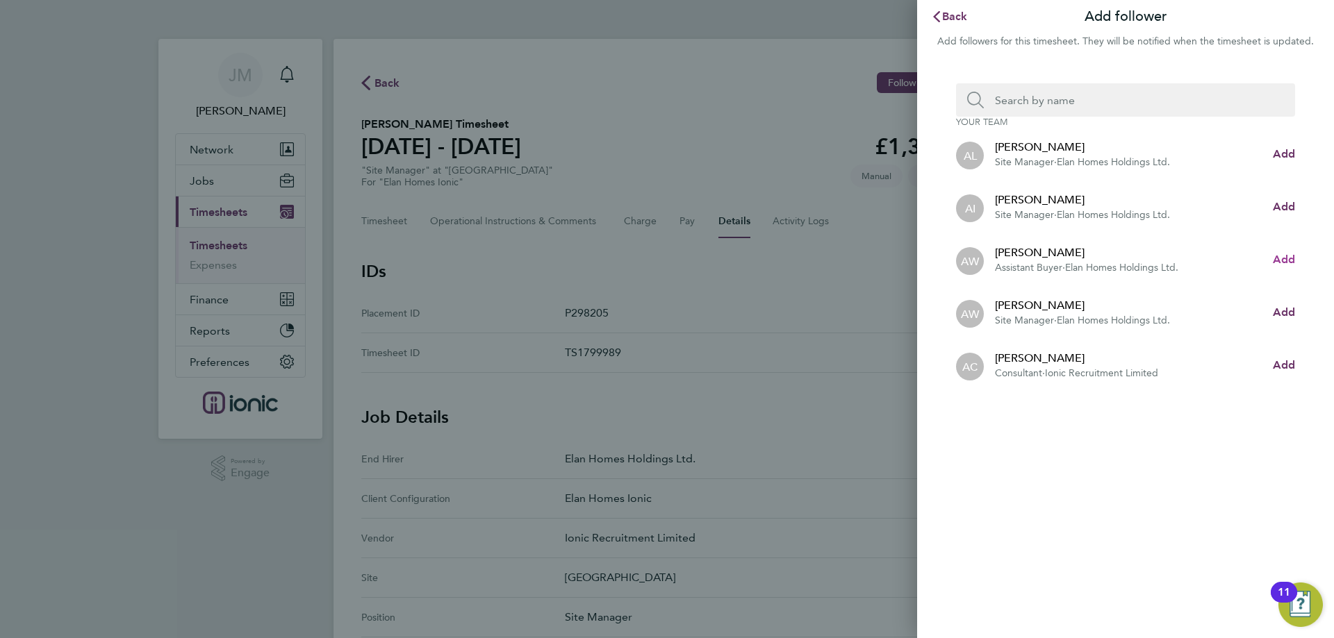
click at [1289, 262] on span "Add" at bounding box center [1284, 259] width 22 height 13
click at [945, 19] on span "Back" at bounding box center [955, 16] width 26 height 13
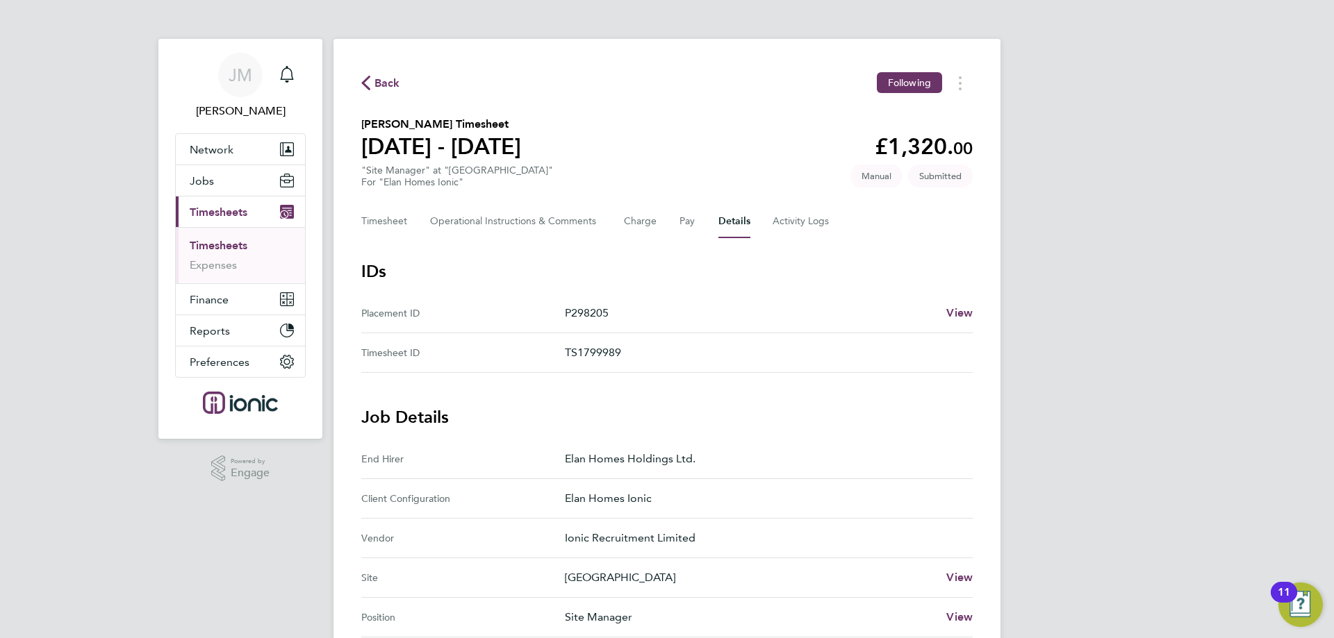
click at [390, 83] on span "Back" at bounding box center [387, 83] width 26 height 17
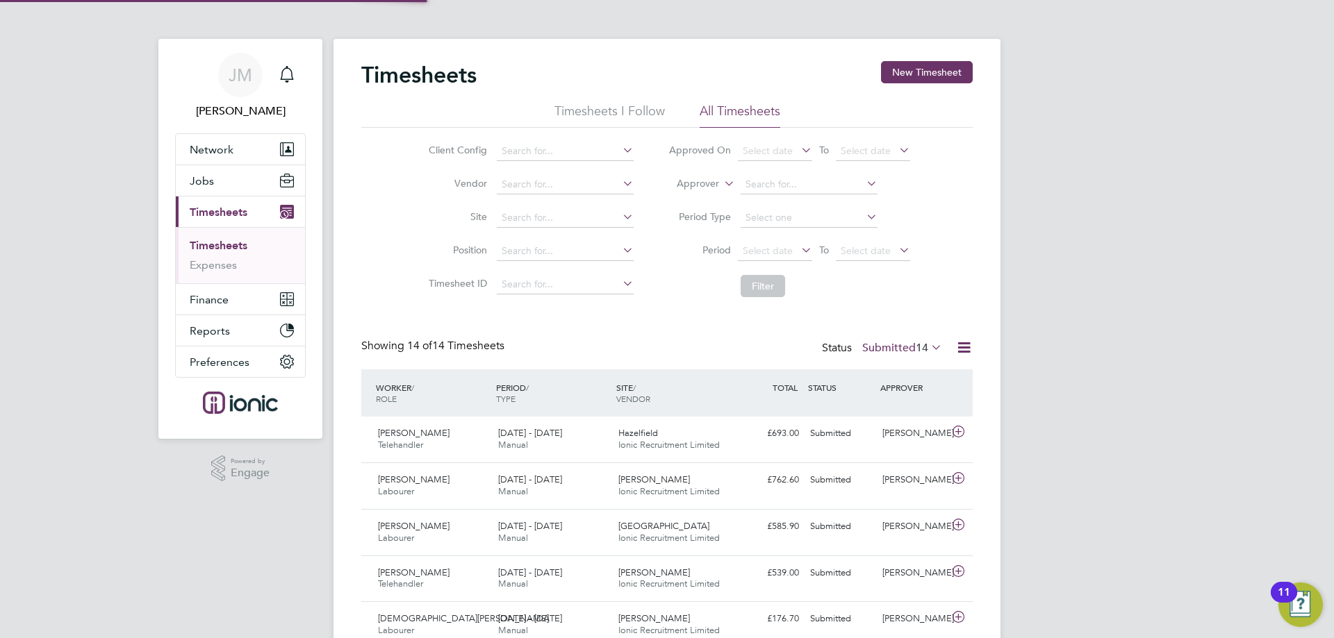
scroll to position [35, 121]
click at [212, 183] on span "Jobs" at bounding box center [202, 180] width 24 height 13
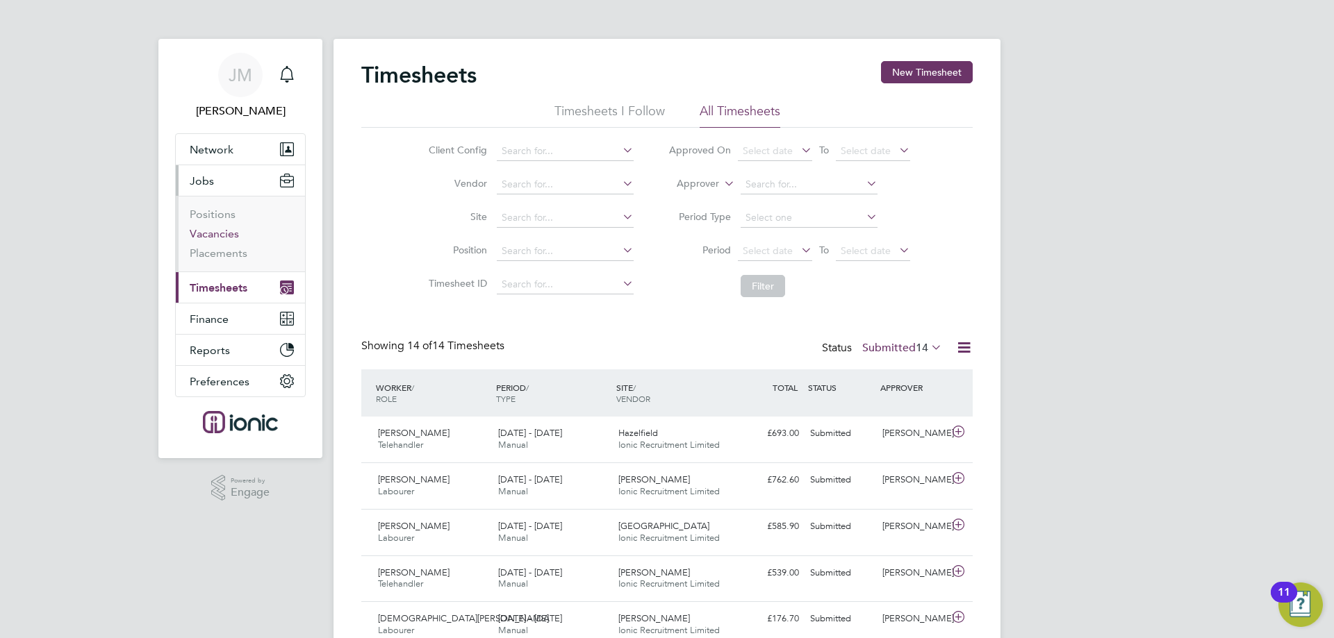
click at [220, 229] on link "Vacancies" at bounding box center [214, 233] width 49 height 13
